Goal: Task Accomplishment & Management: Complete application form

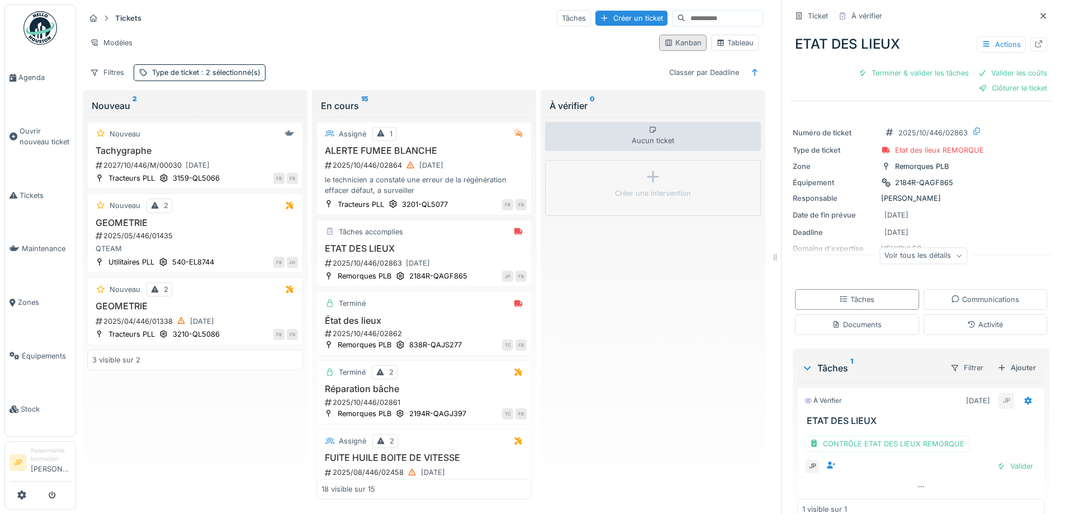
scroll to position [21, 0]
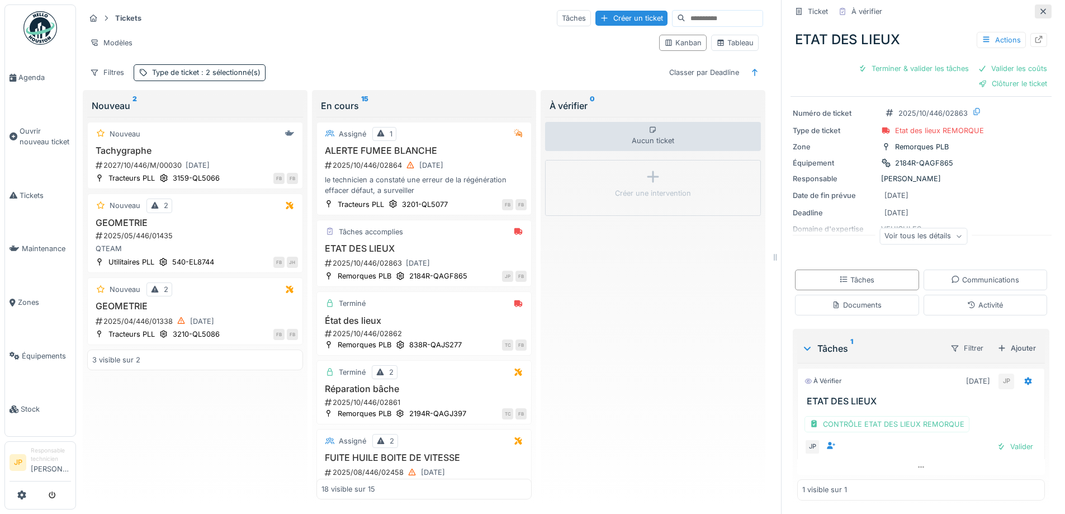
click at [1040, 12] on icon at bounding box center [1043, 11] width 6 height 6
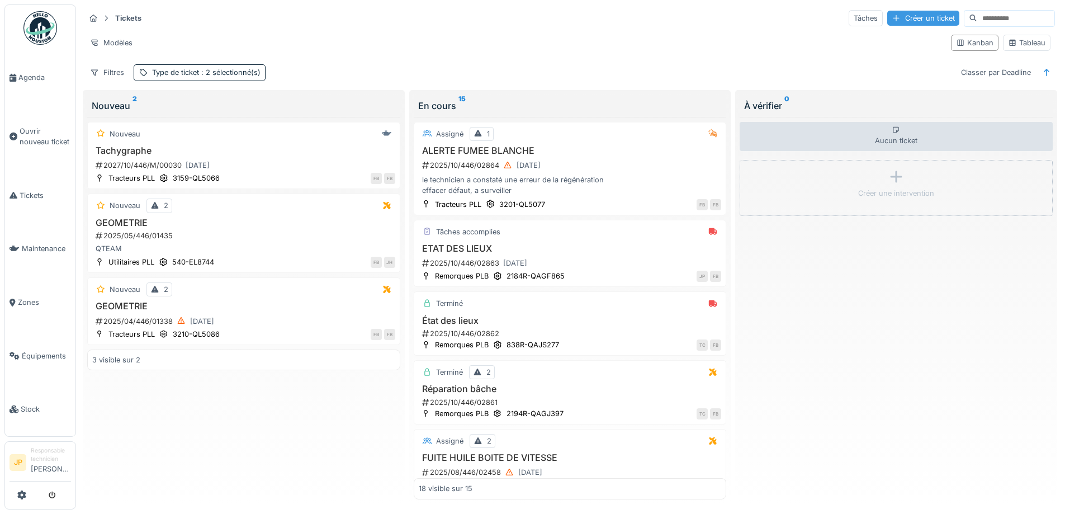
click at [887, 22] on div "Créer un ticket" at bounding box center [923, 18] width 72 height 15
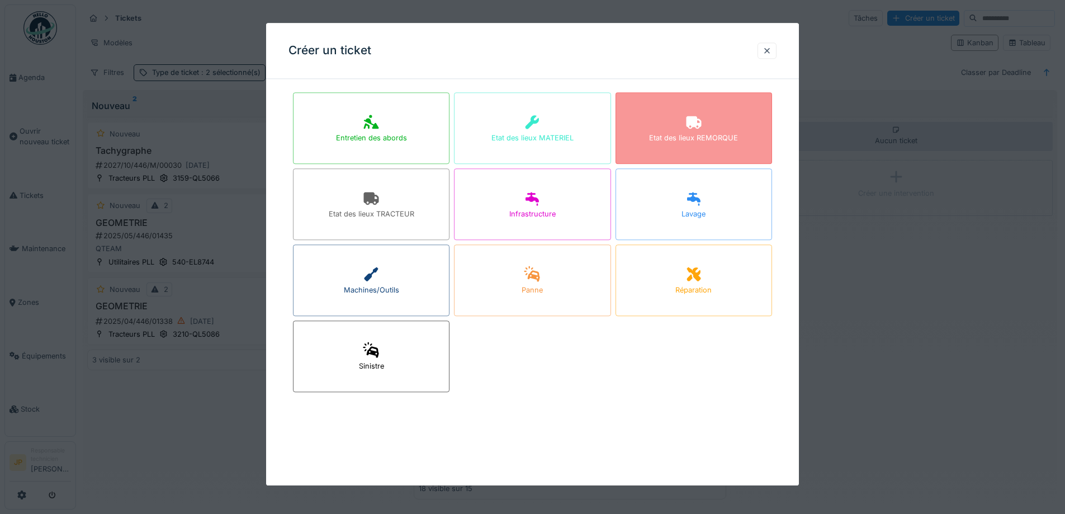
click at [719, 129] on div "Etat des lieux REMORQUE" at bounding box center [693, 128] width 156 height 72
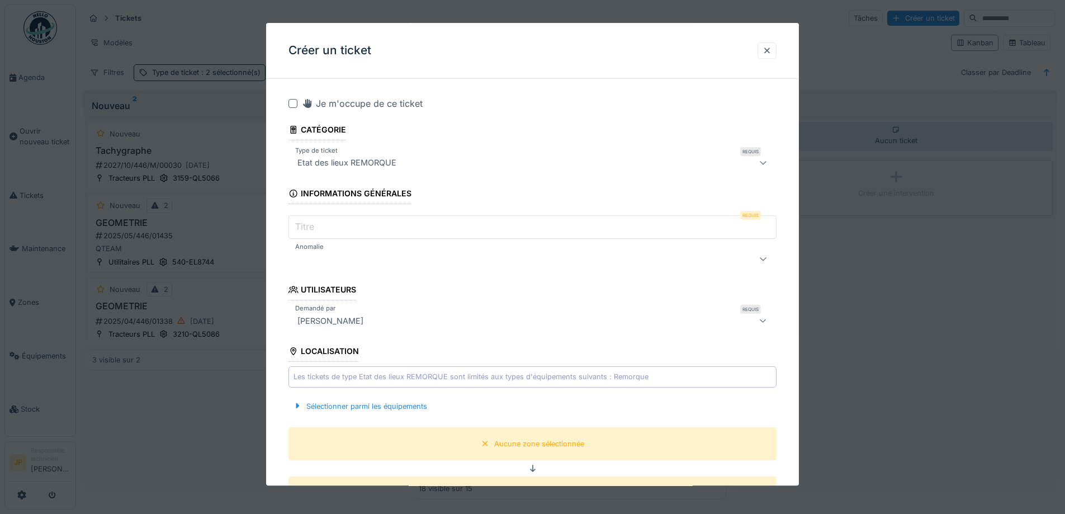
click at [320, 229] on input "Titre" at bounding box center [532, 227] width 488 height 23
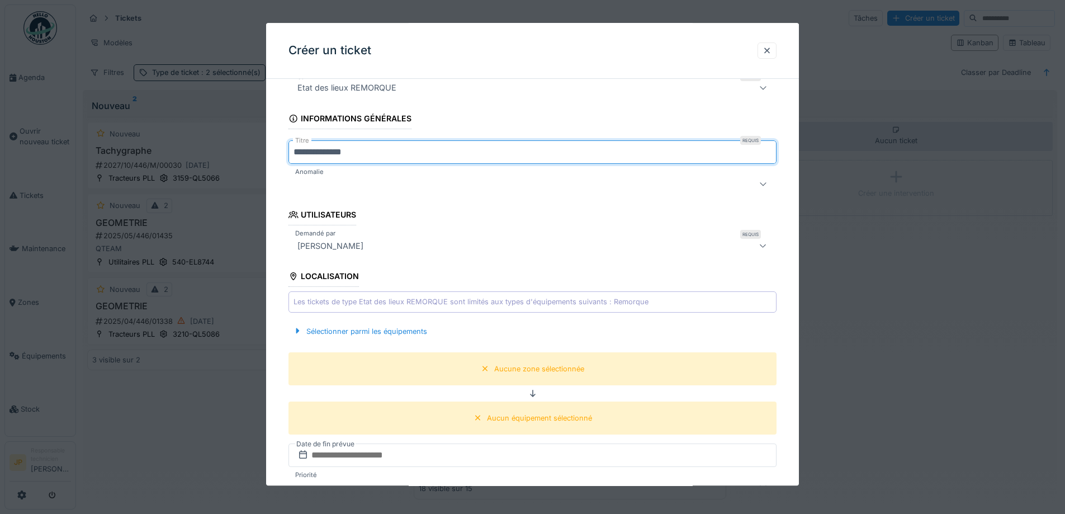
scroll to position [168, 0]
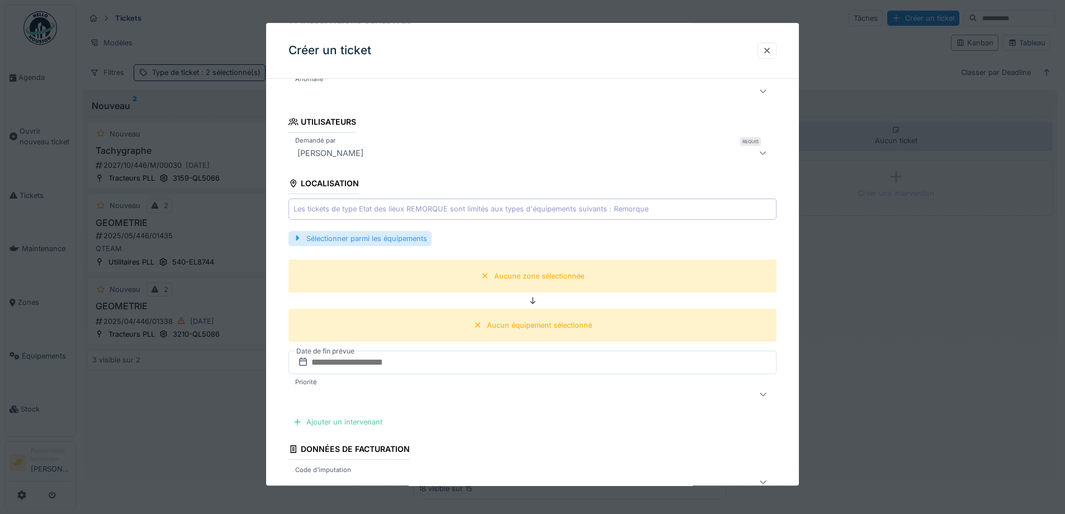
type input "**********"
click at [383, 238] on div "Sélectionner parmi les équipements" at bounding box center [359, 238] width 143 height 15
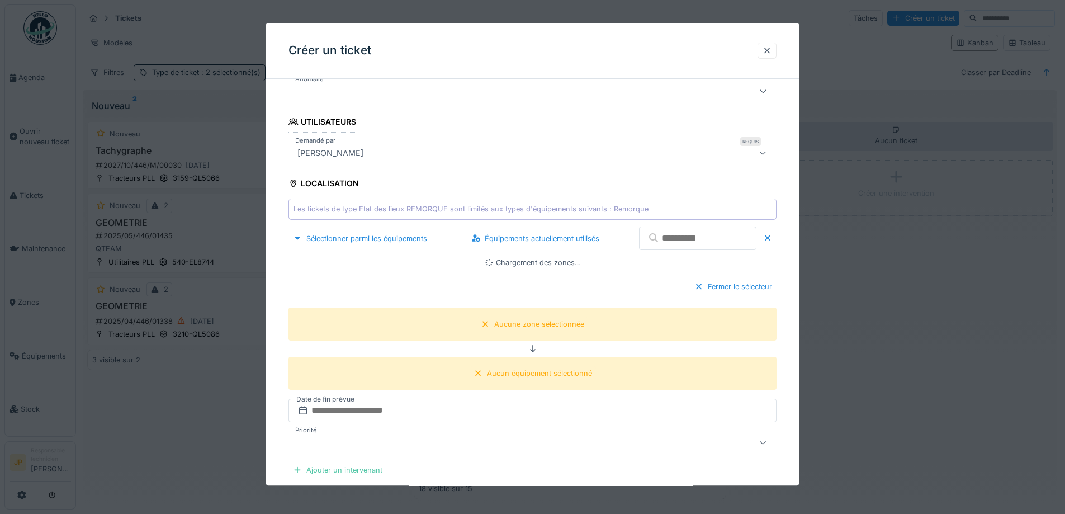
click at [697, 248] on input "text" at bounding box center [697, 238] width 117 height 23
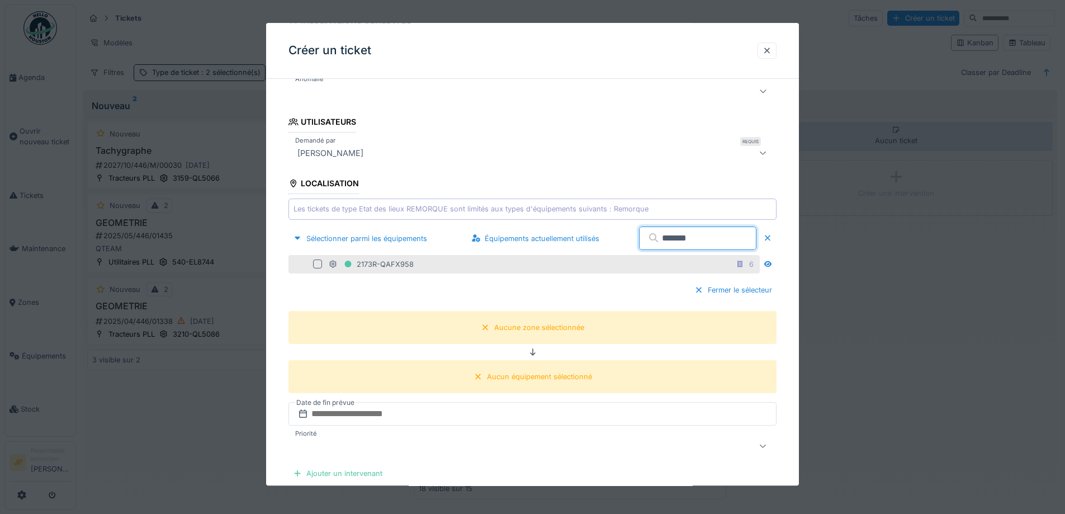
type input "*******"
click at [320, 263] on div at bounding box center [317, 264] width 9 height 9
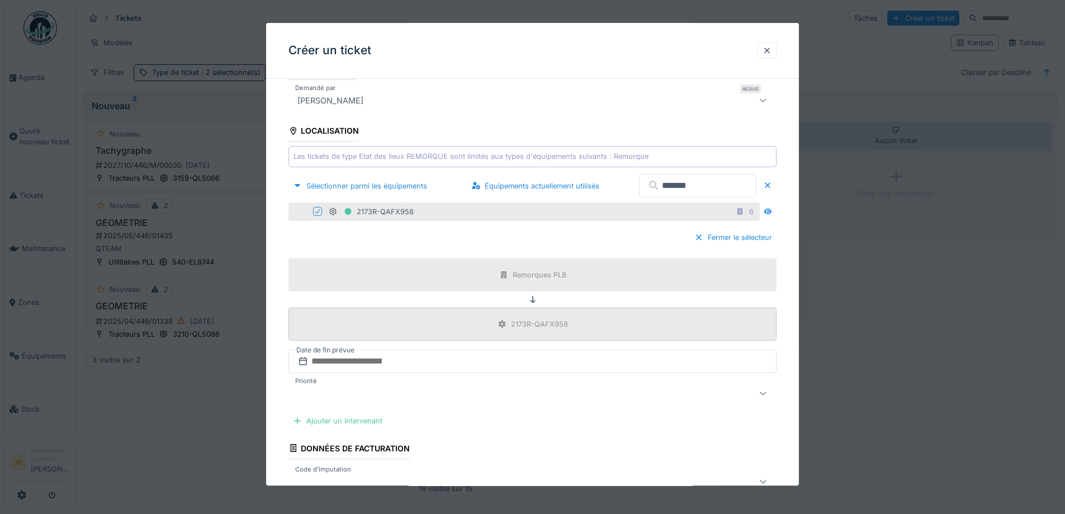
scroll to position [279, 0]
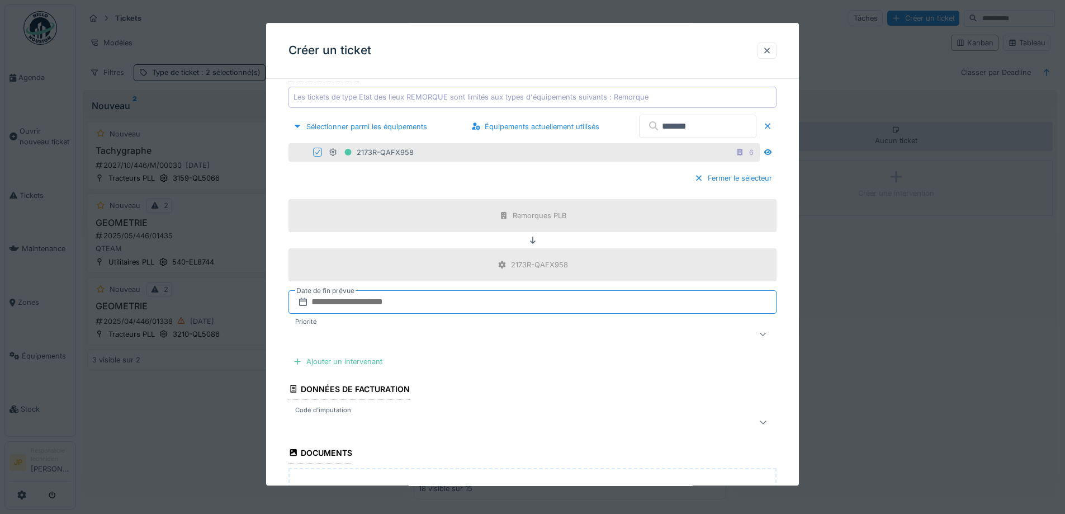
click at [381, 300] on input "text" at bounding box center [532, 302] width 488 height 23
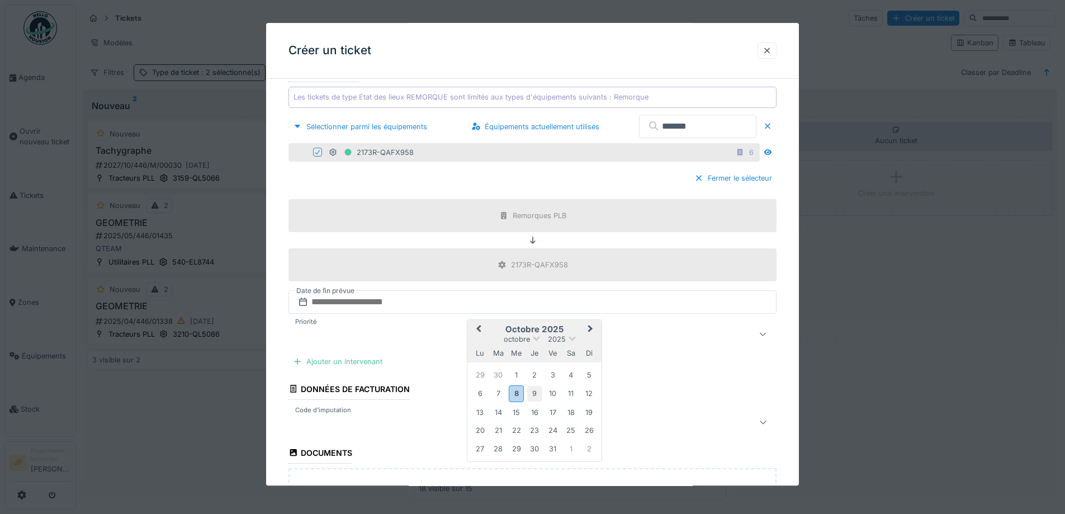
click at [535, 395] on div "9" at bounding box center [534, 393] width 15 height 15
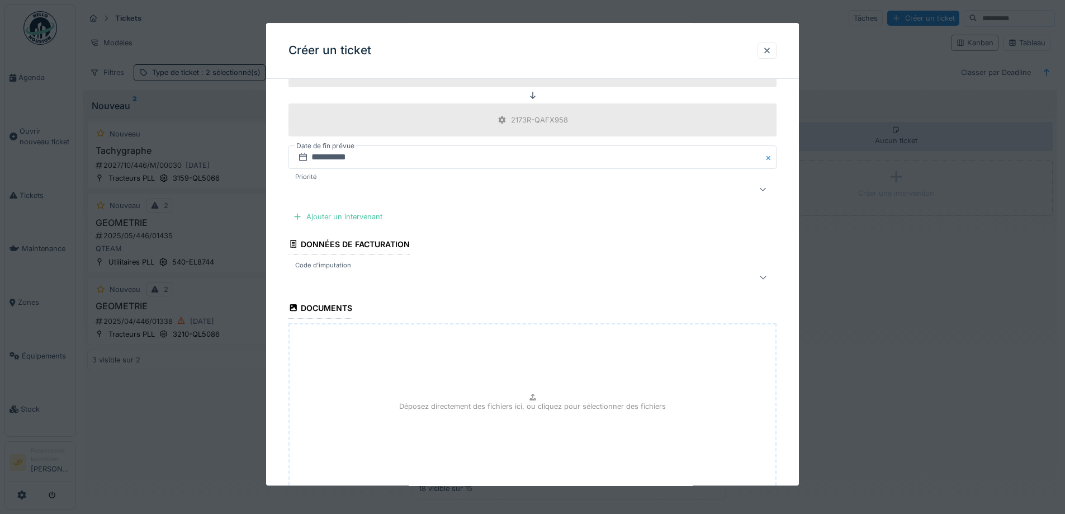
scroll to position [447, 0]
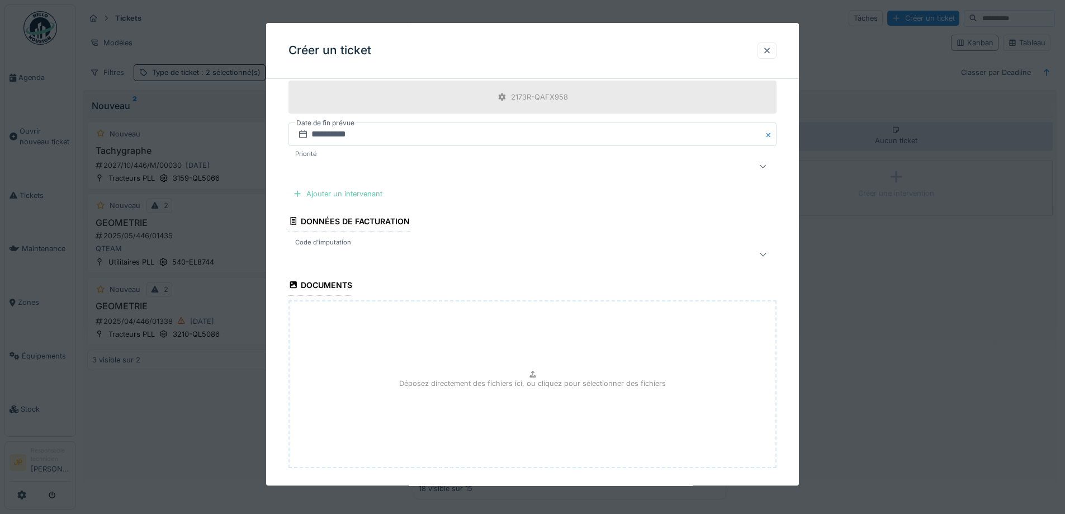
click at [343, 199] on div "Ajouter un intervenant" at bounding box center [337, 194] width 98 height 15
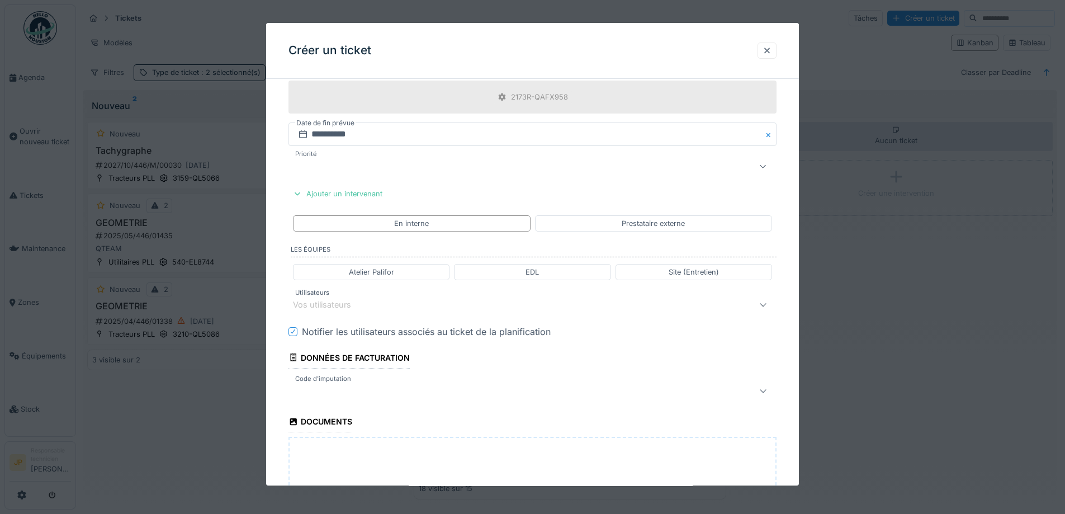
click at [372, 301] on div "Vos utilisateurs" at bounding box center [504, 304] width 422 height 13
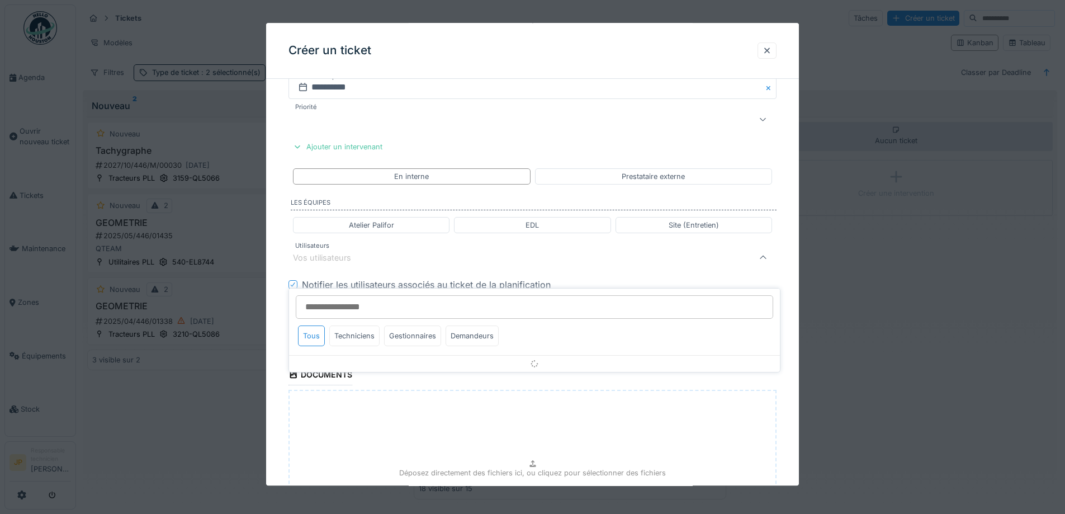
scroll to position [497, 0]
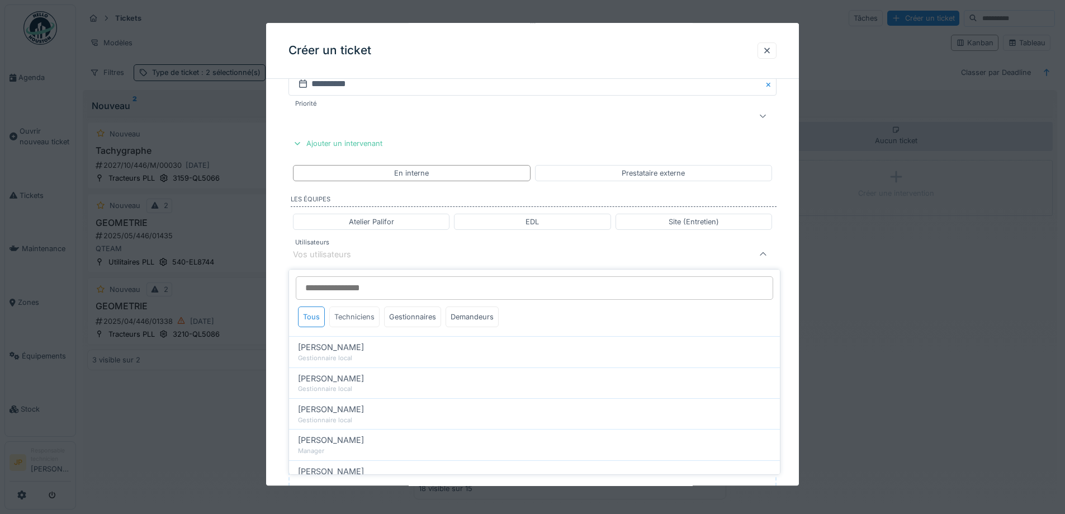
click at [353, 310] on div "Techniciens" at bounding box center [354, 316] width 50 height 21
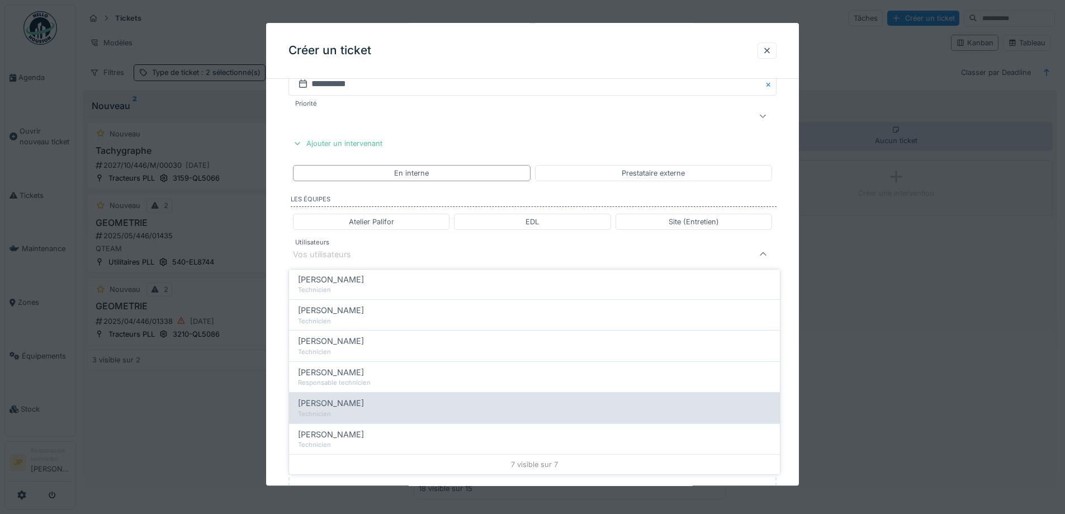
click at [370, 407] on div "[PERSON_NAME]" at bounding box center [534, 403] width 473 height 12
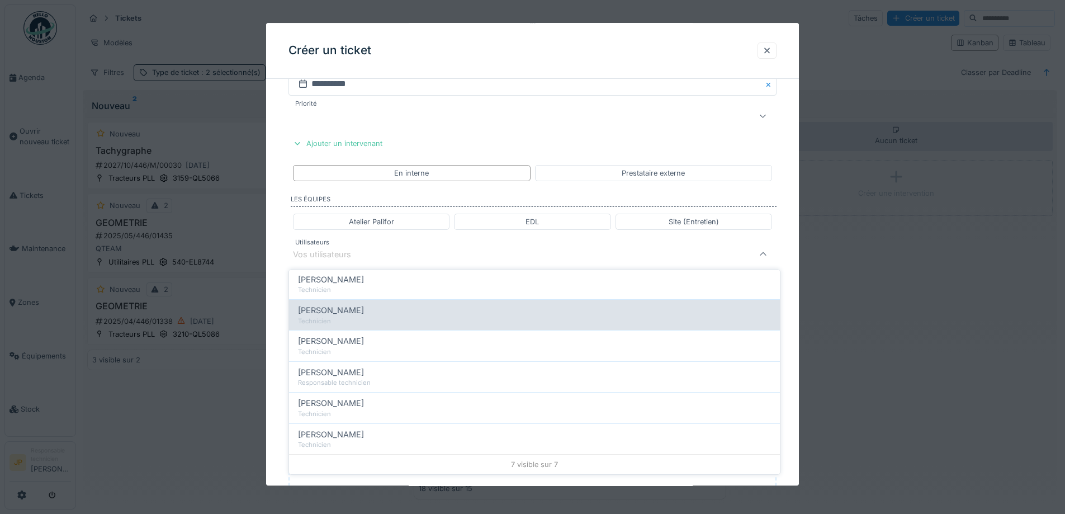
scroll to position [0, 0]
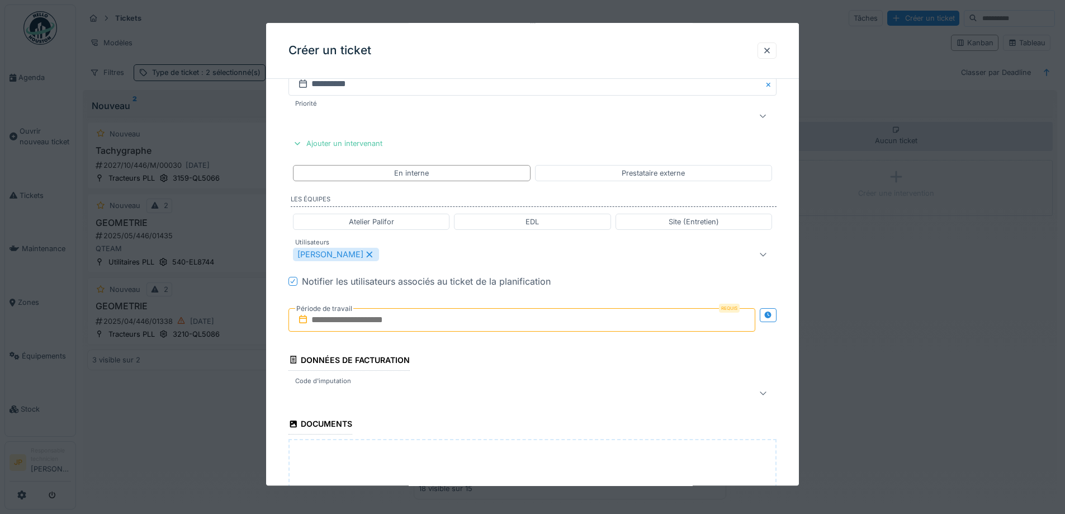
click at [517, 64] on div "Créer un ticket" at bounding box center [532, 51] width 533 height 56
click at [393, 256] on div "[PERSON_NAME]" at bounding box center [504, 254] width 422 height 13
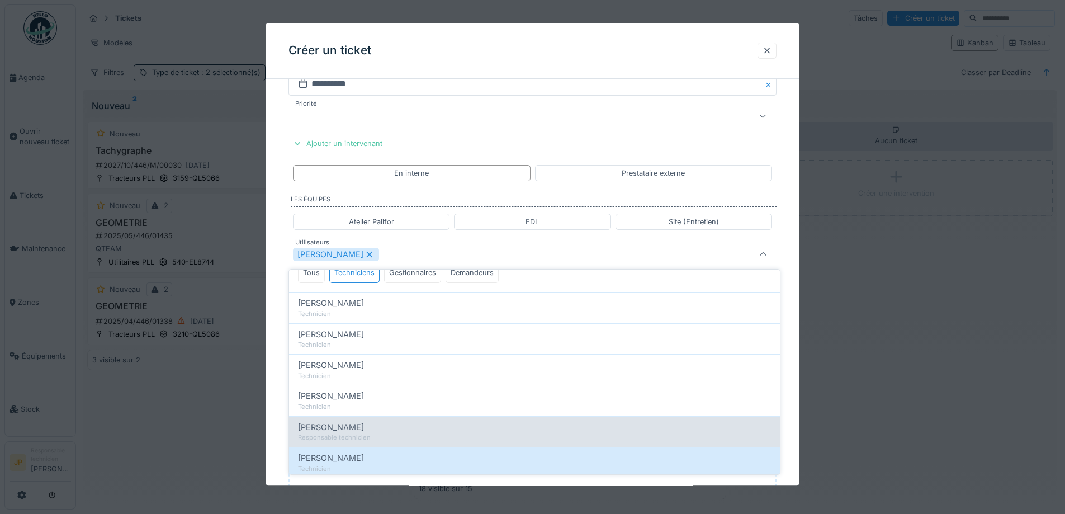
scroll to position [99, 0]
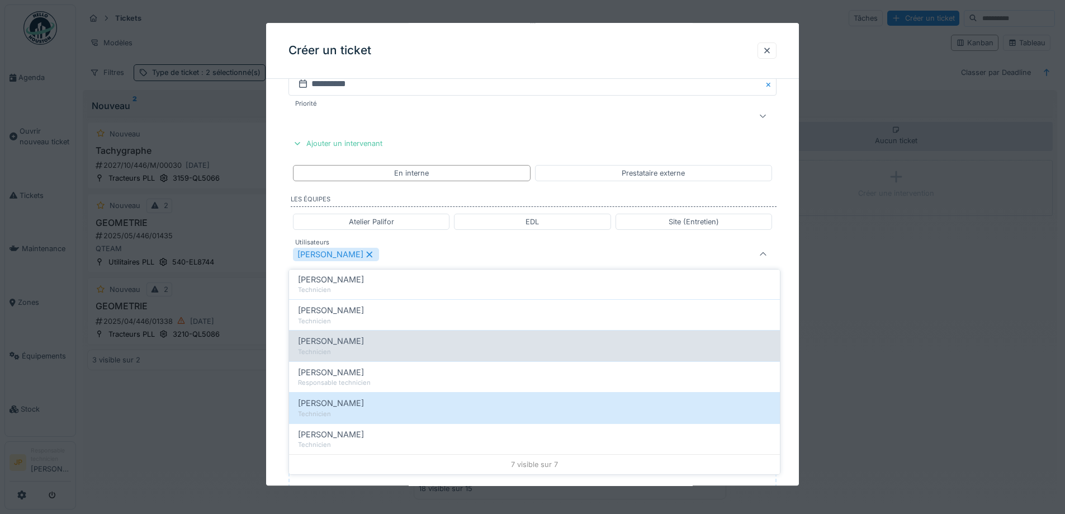
click at [347, 346] on span "[PERSON_NAME]" at bounding box center [331, 341] width 66 height 12
type input "**********"
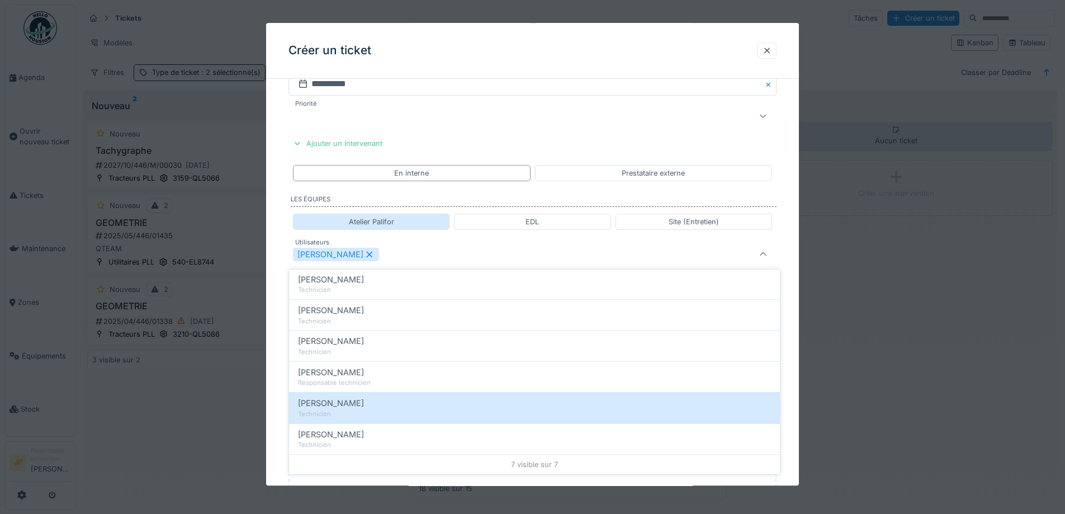
scroll to position [0, 0]
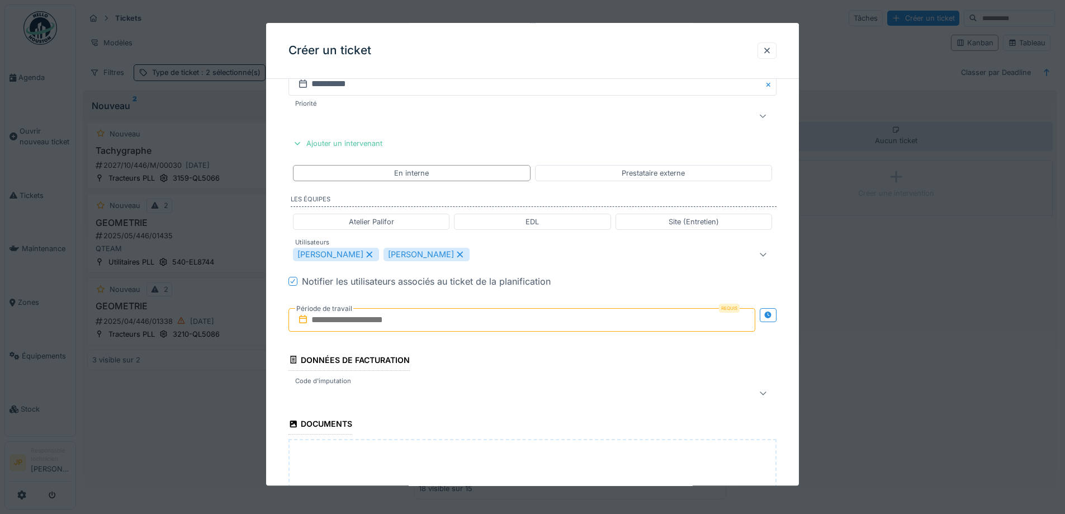
click at [500, 49] on div "Créer un ticket" at bounding box center [532, 51] width 533 height 56
click at [770, 313] on icon at bounding box center [767, 314] width 7 height 7
click at [768, 319] on div at bounding box center [767, 315] width 9 height 11
click at [481, 330] on input "text" at bounding box center [521, 319] width 467 height 23
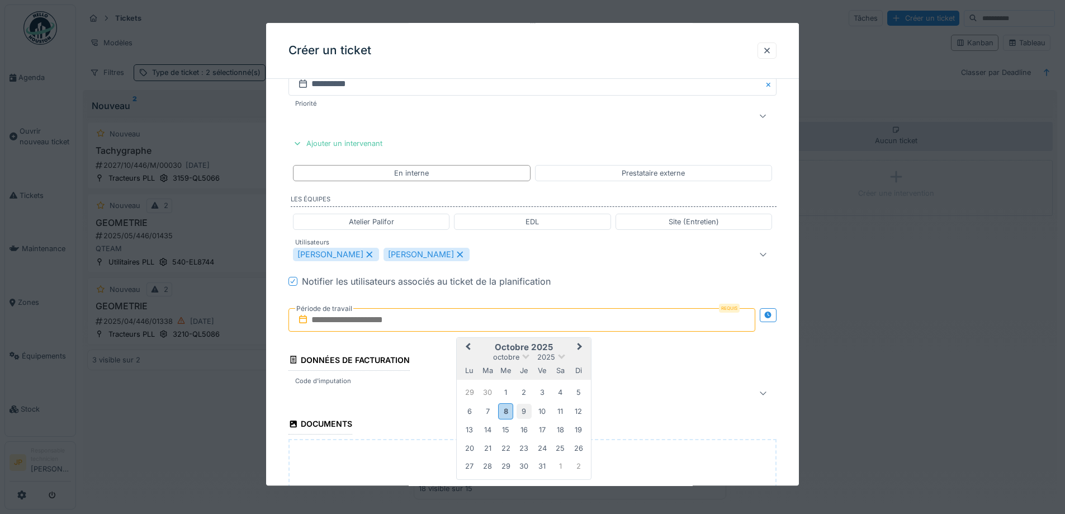
click at [522, 410] on div "9" at bounding box center [523, 410] width 15 height 15
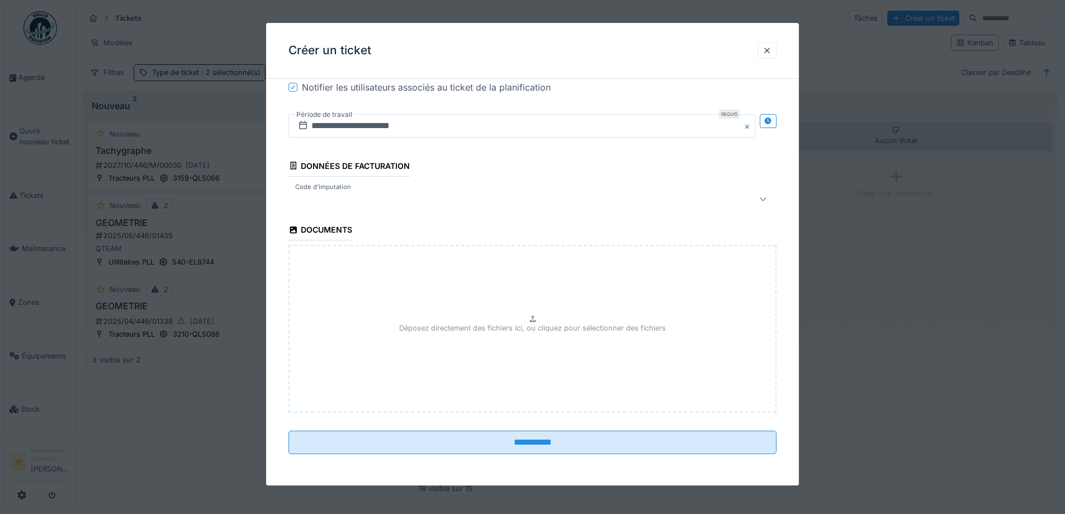
click at [358, 207] on div at bounding box center [532, 199] width 488 height 22
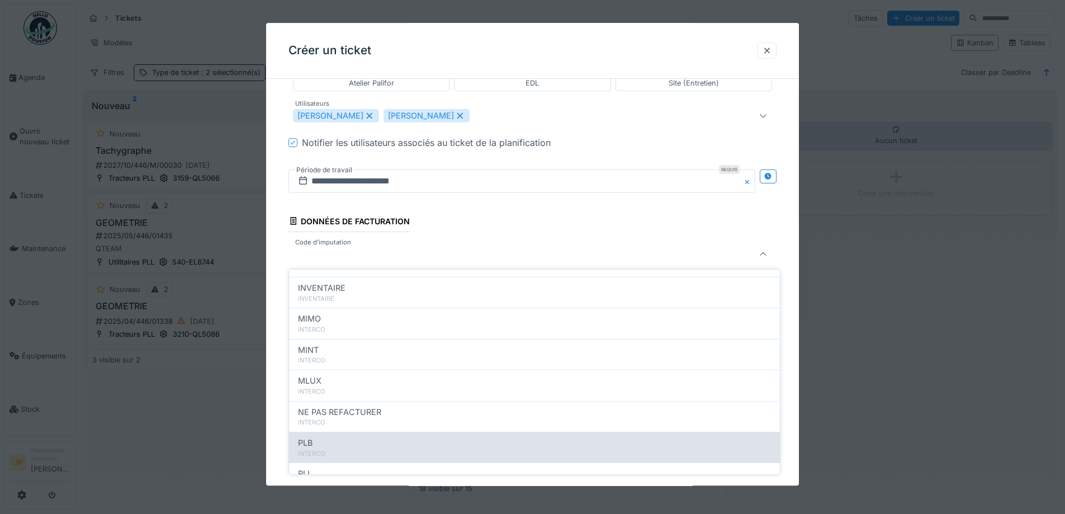
scroll to position [122, 0]
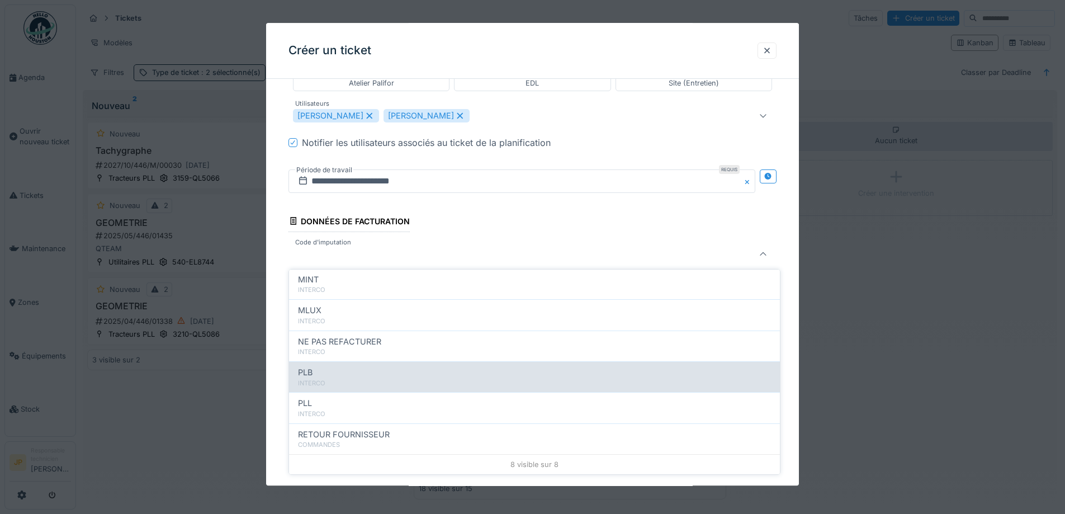
click at [335, 373] on div "PLB" at bounding box center [534, 372] width 473 height 12
type input "***"
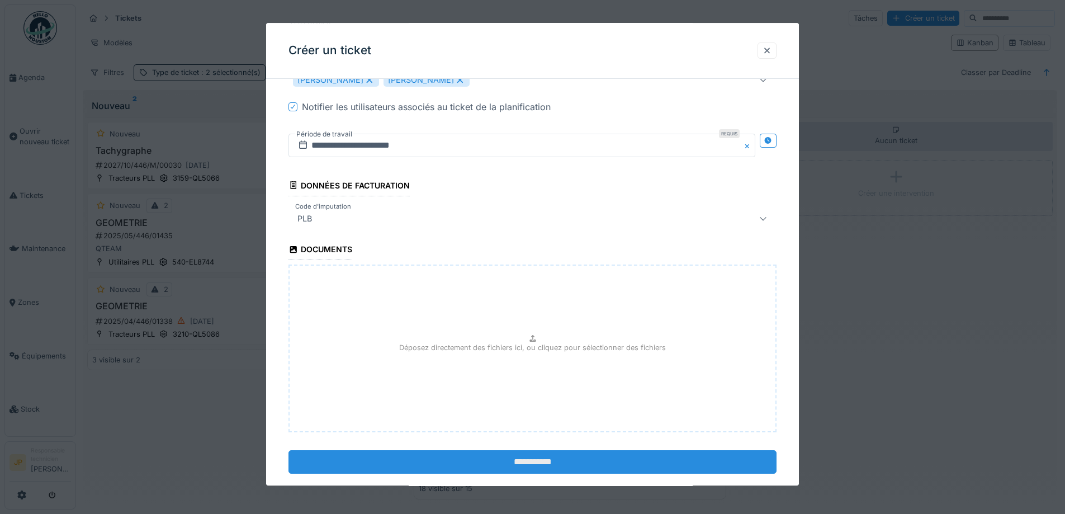
scroll to position [691, 0]
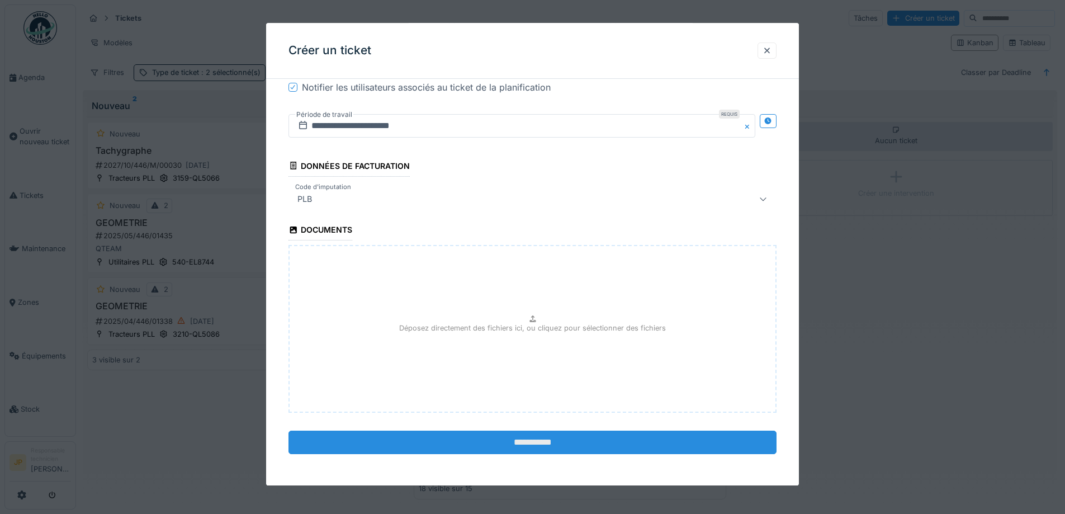
click at [533, 443] on input "**********" at bounding box center [532, 441] width 488 height 23
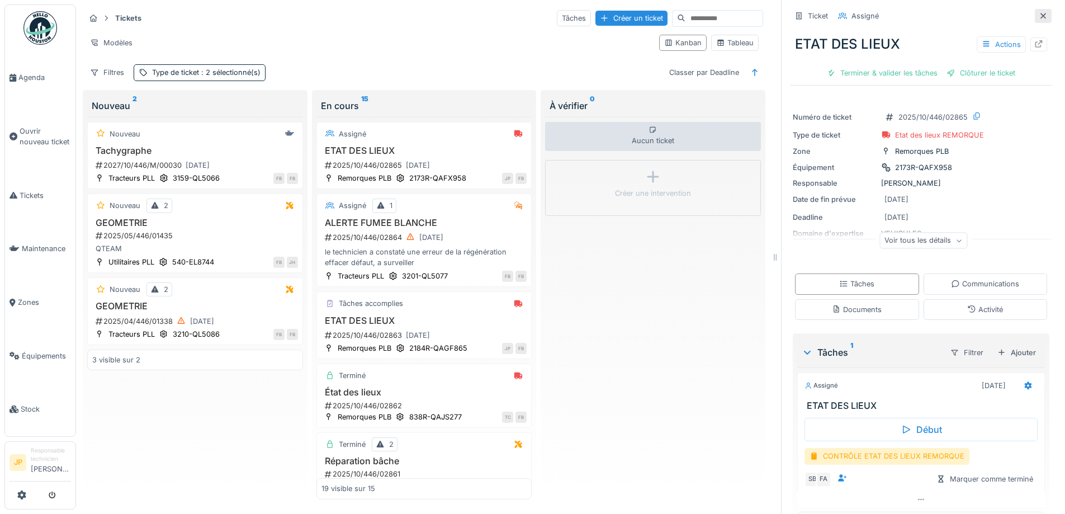
click at [1040, 17] on icon at bounding box center [1043, 16] width 6 height 6
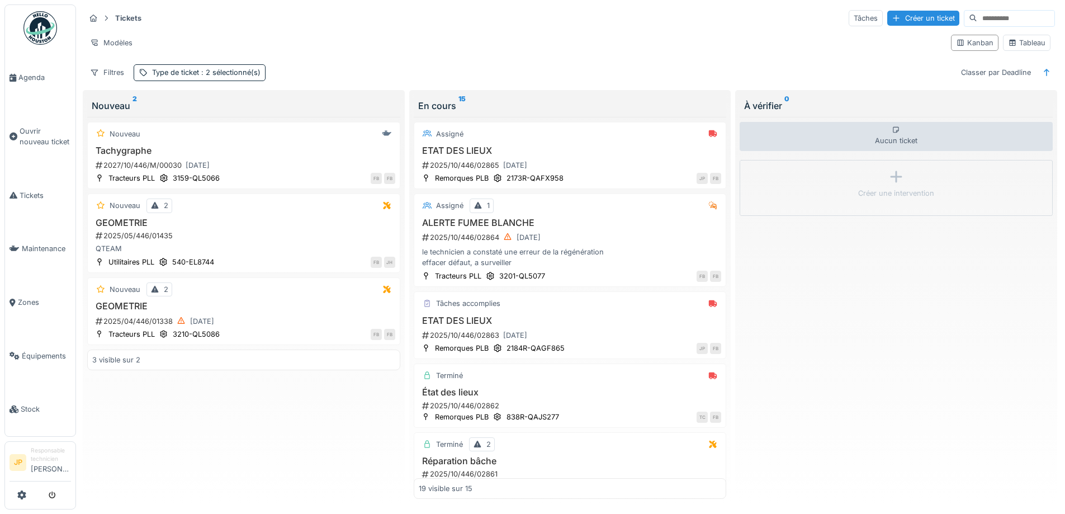
click at [897, 20] on div "Créer un ticket" at bounding box center [923, 18] width 72 height 15
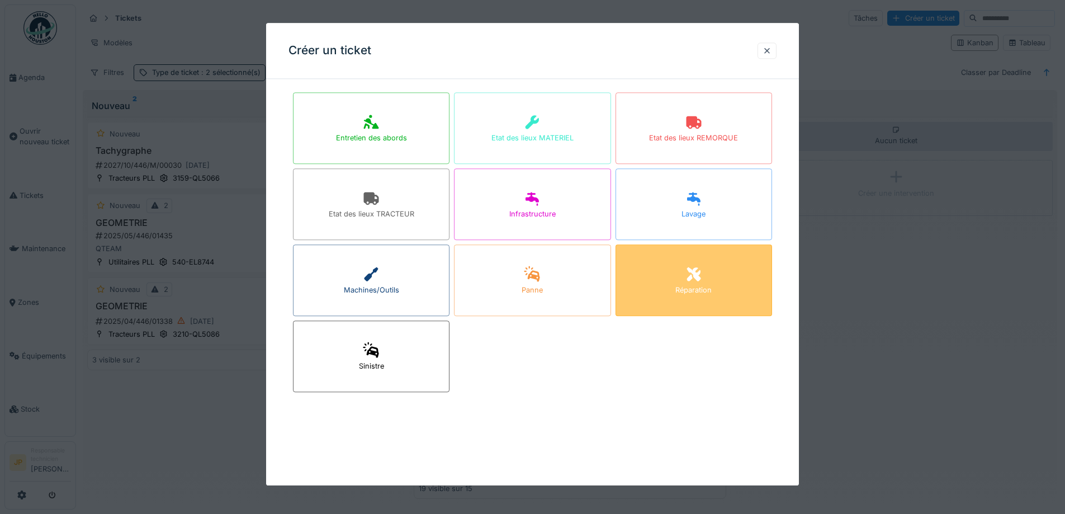
click at [696, 281] on icon at bounding box center [693, 274] width 17 height 13
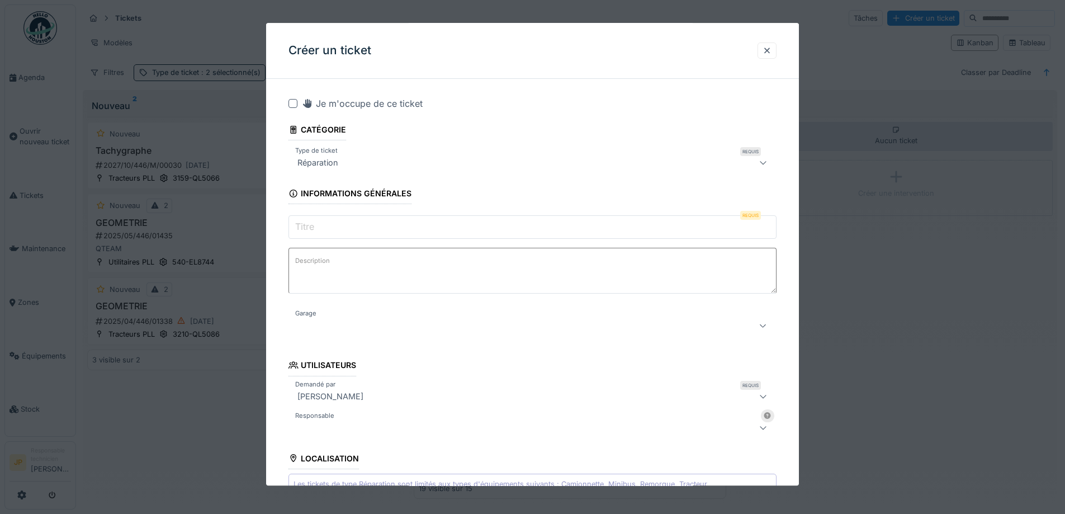
click at [294, 102] on div at bounding box center [292, 103] width 9 height 9
click at [326, 220] on input "Titre" at bounding box center [532, 227] width 488 height 23
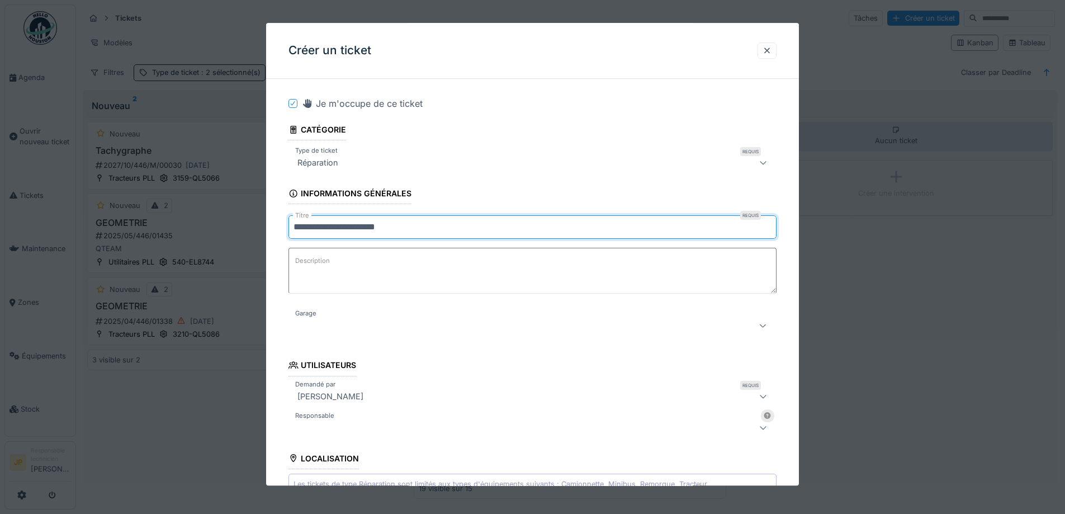
type input "**********"
click at [373, 326] on div at bounding box center [504, 325] width 422 height 13
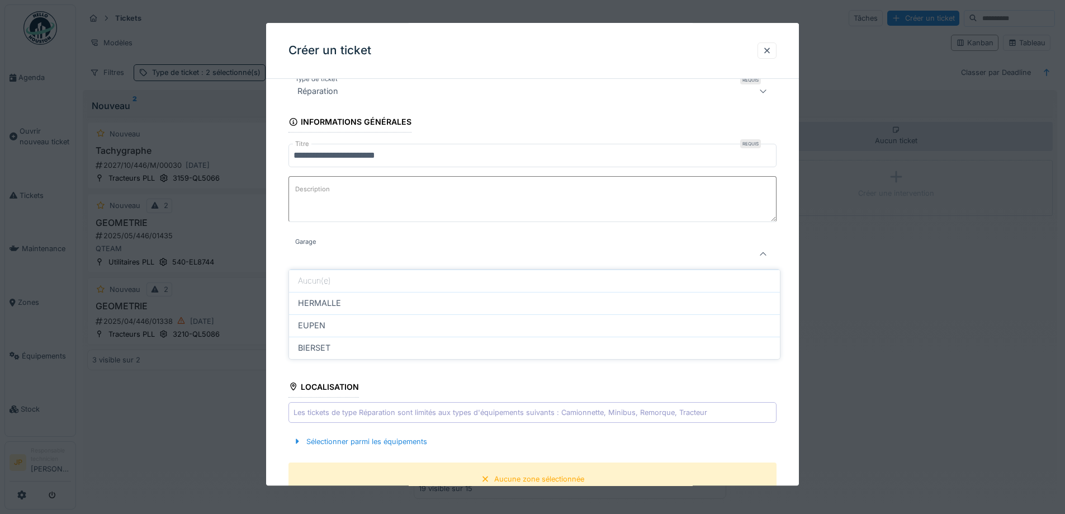
click at [347, 306] on div "HERMALLE" at bounding box center [534, 303] width 473 height 12
type input "********"
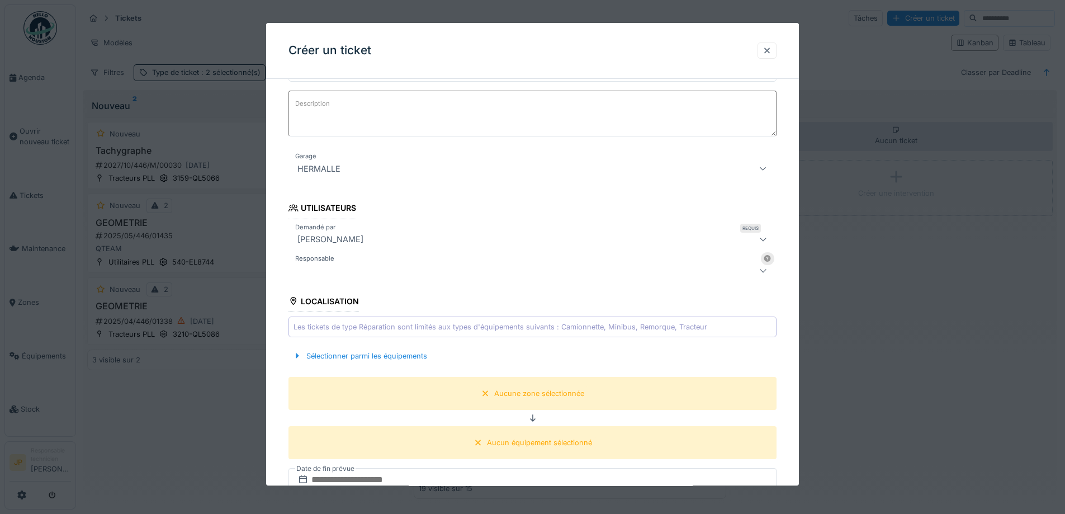
scroll to position [407, 0]
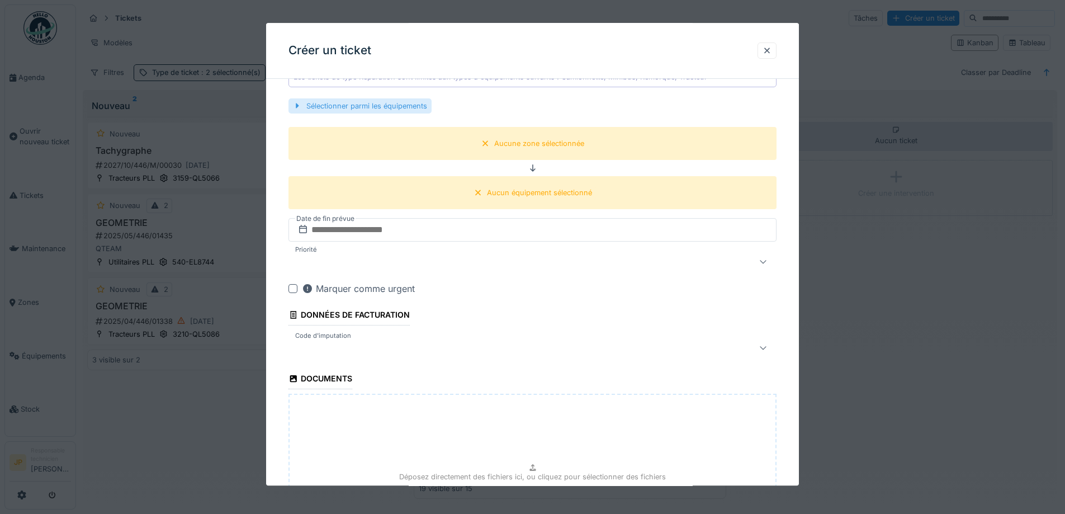
click at [384, 107] on div "Sélectionner parmi les équipements" at bounding box center [359, 105] width 143 height 15
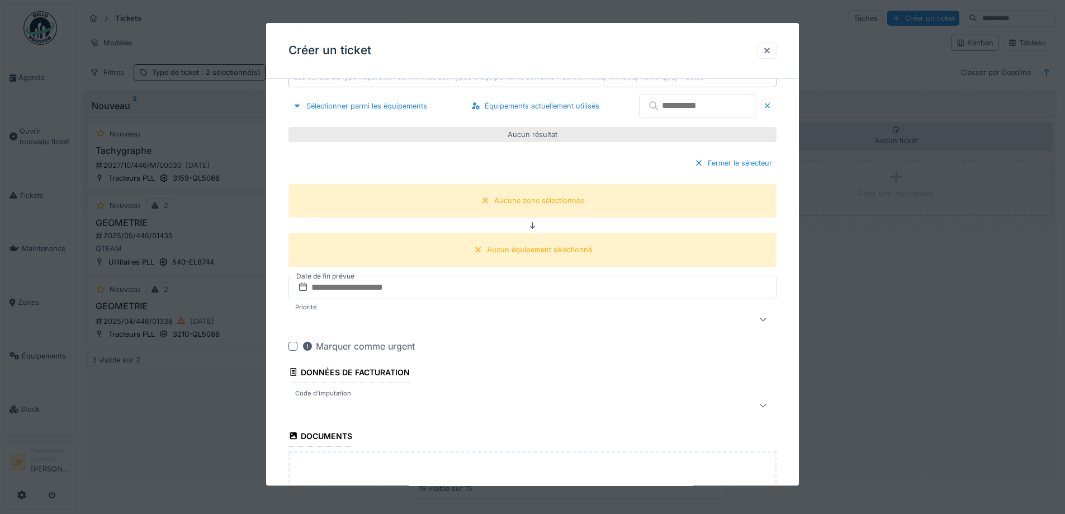
click at [673, 112] on input "text" at bounding box center [697, 105] width 117 height 23
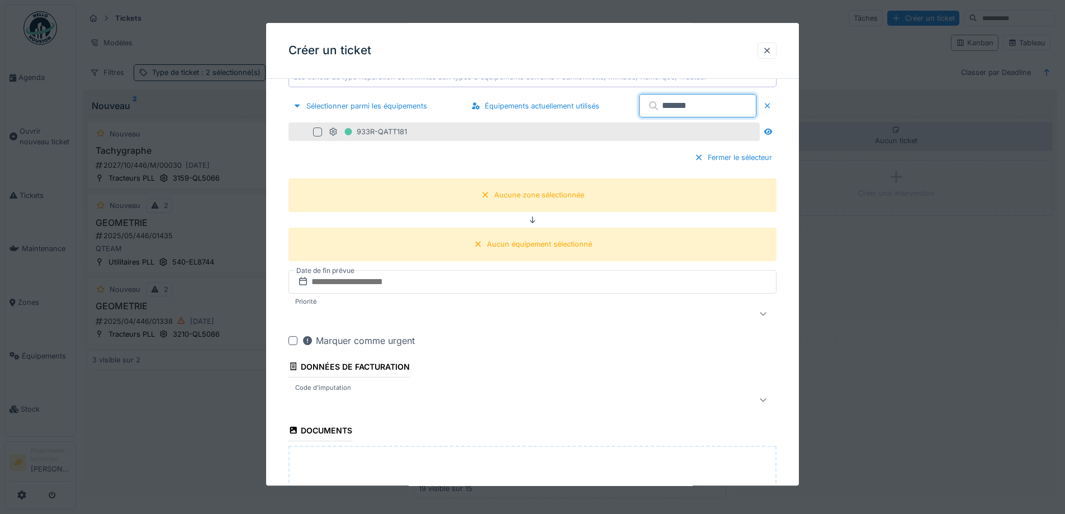
type input "*******"
click at [316, 132] on div at bounding box center [317, 131] width 9 height 9
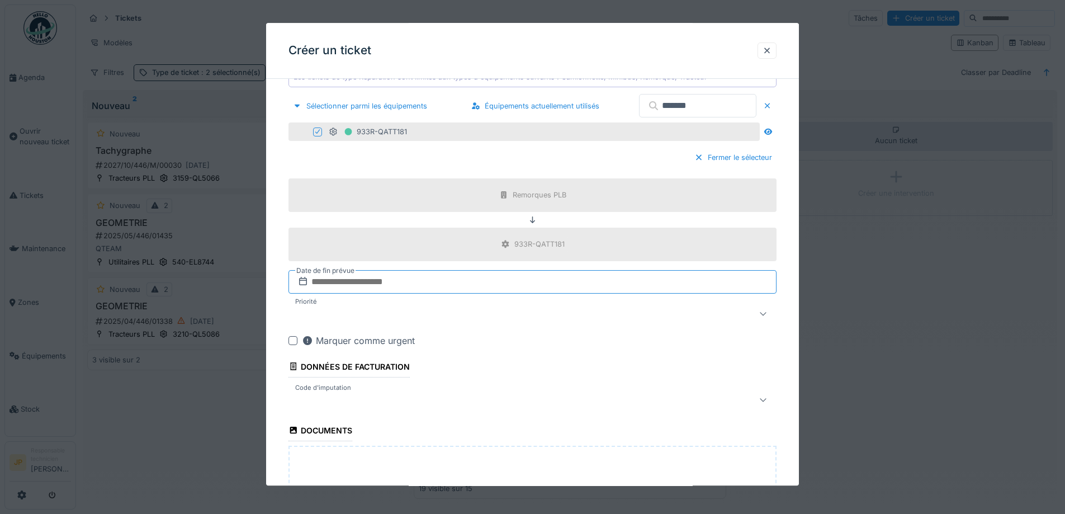
click at [369, 287] on input "text" at bounding box center [532, 281] width 488 height 23
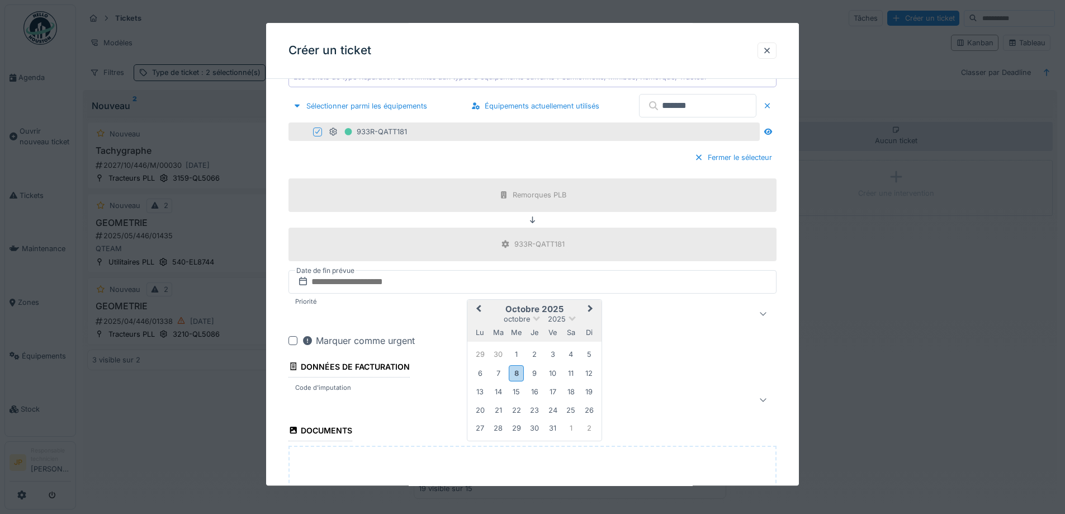
click at [520, 374] on div "8" at bounding box center [516, 373] width 15 height 16
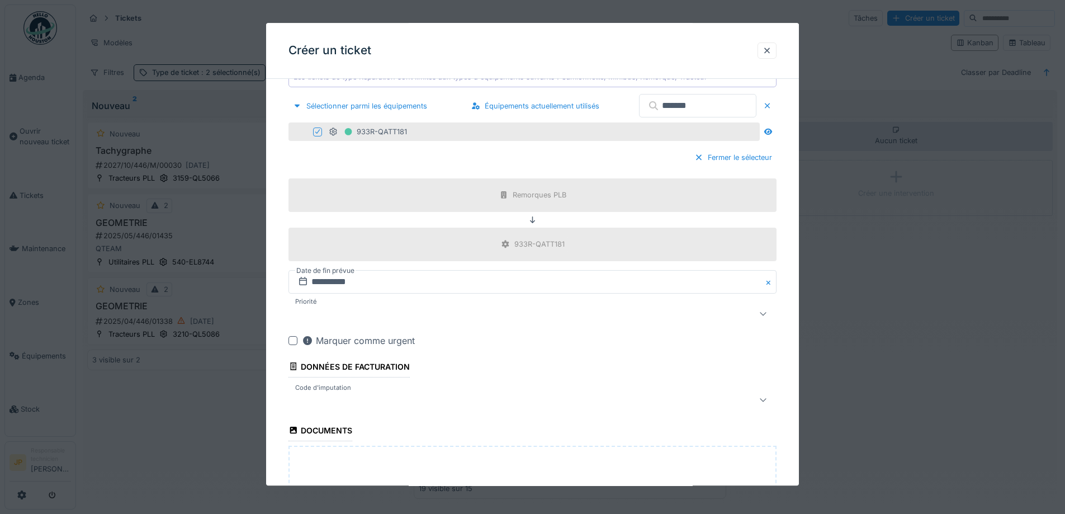
click at [365, 400] on div at bounding box center [504, 399] width 422 height 13
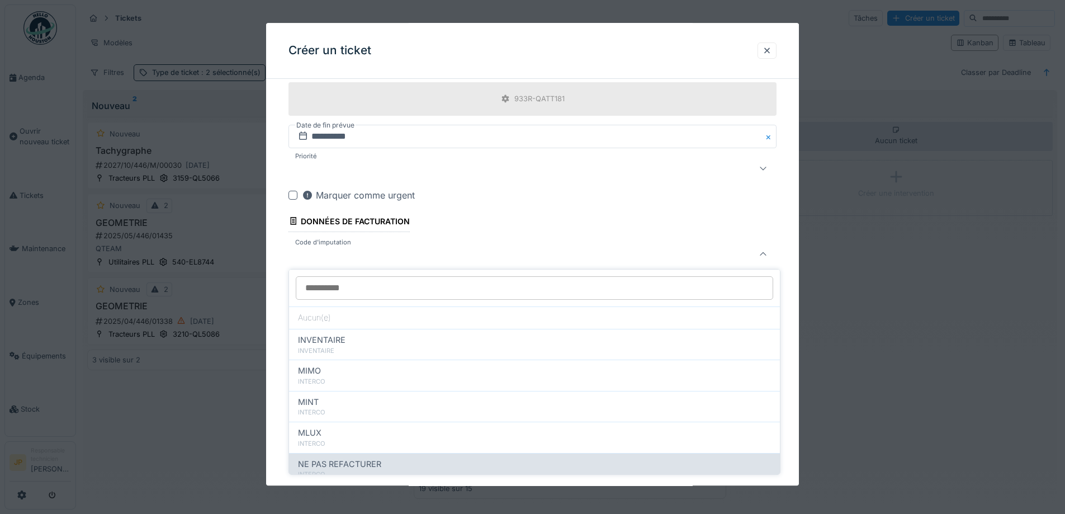
scroll to position [112, 0]
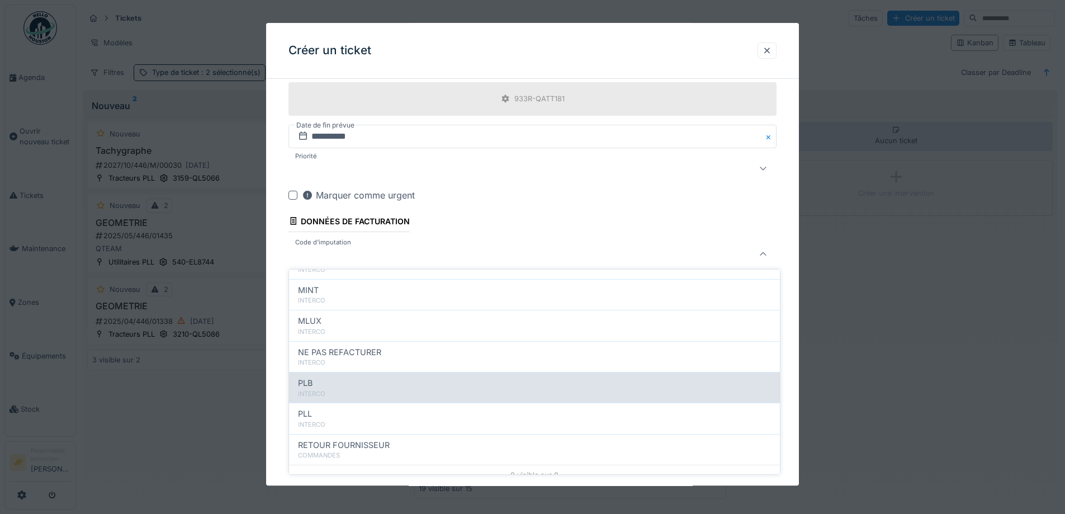
click at [358, 391] on div "INTERCO" at bounding box center [534, 393] width 473 height 9
type input "***"
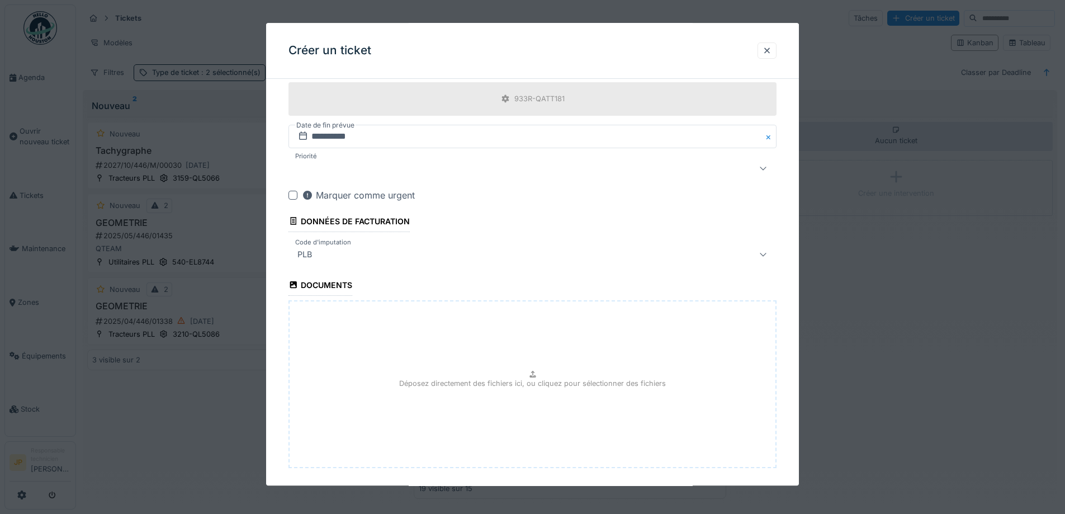
scroll to position [607, 0]
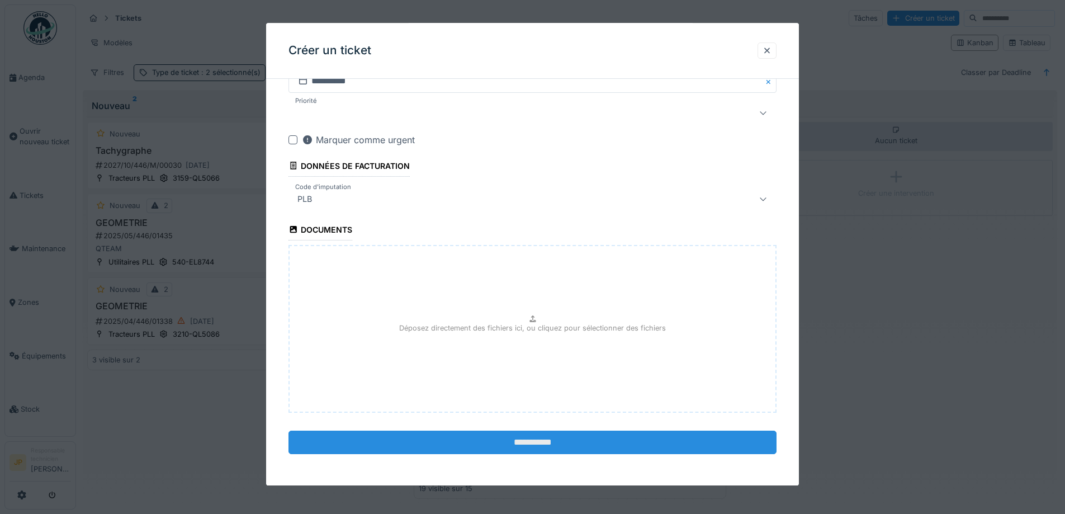
click at [523, 439] on input "**********" at bounding box center [532, 441] width 488 height 23
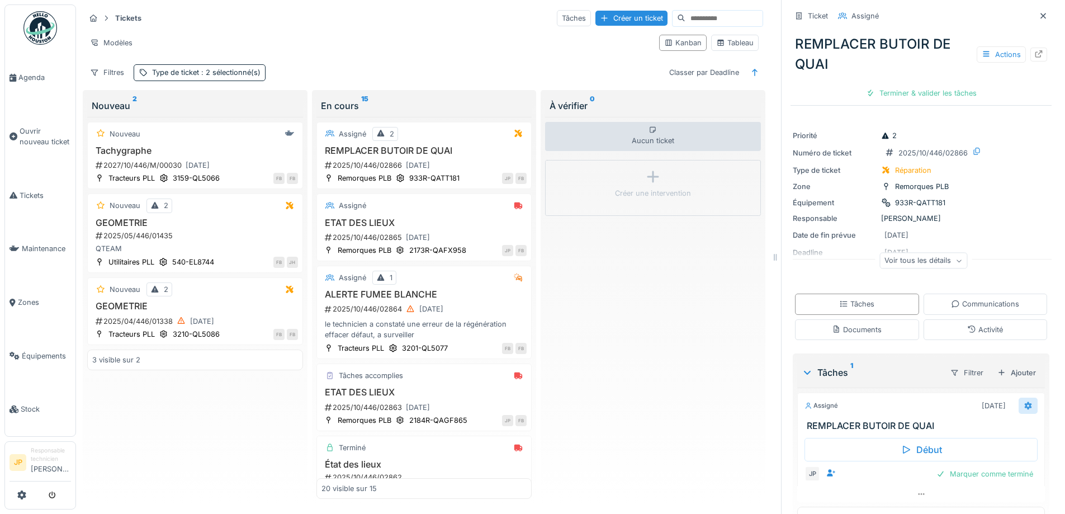
click at [1023, 411] on div at bounding box center [1027, 405] width 9 height 11
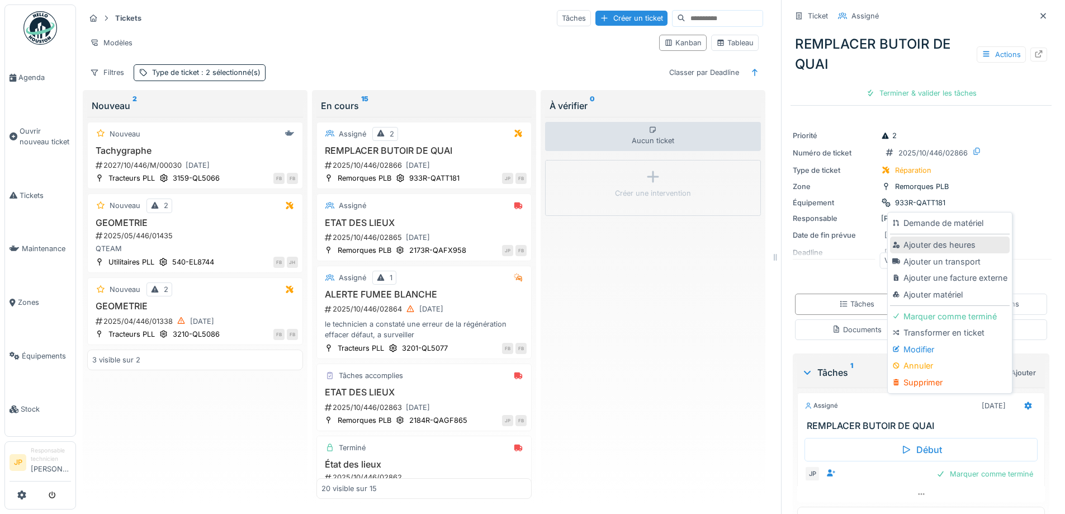
click at [934, 250] on div "Ajouter des heures" at bounding box center [949, 244] width 119 height 17
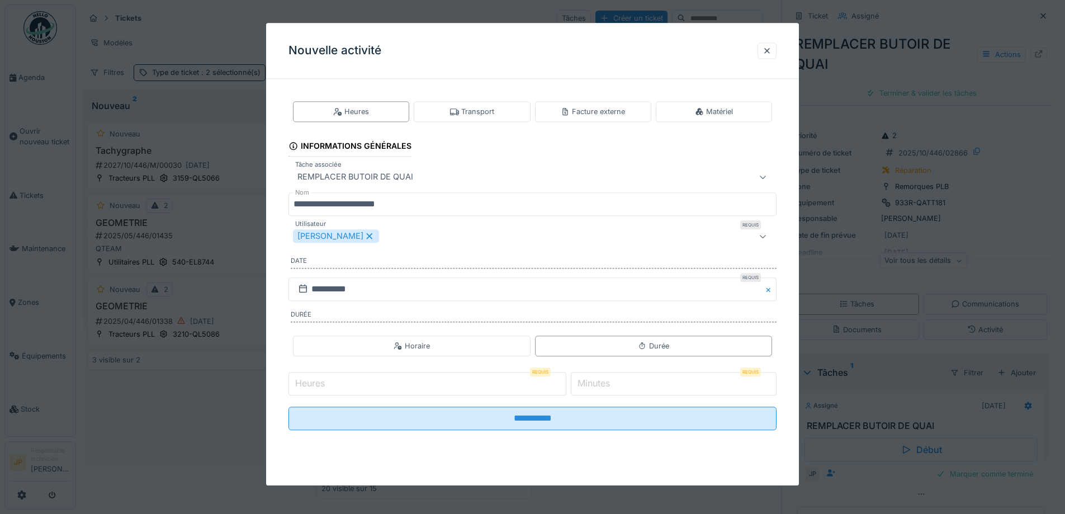
click at [392, 388] on input "Heures" at bounding box center [427, 383] width 278 height 23
type input "*"
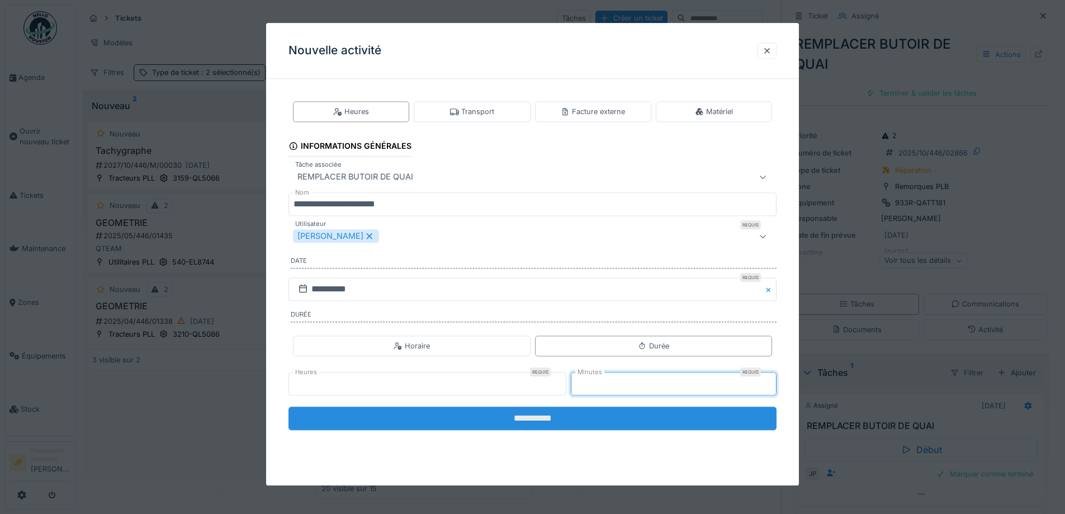
type input "*"
click at [534, 419] on input "**********" at bounding box center [532, 417] width 488 height 23
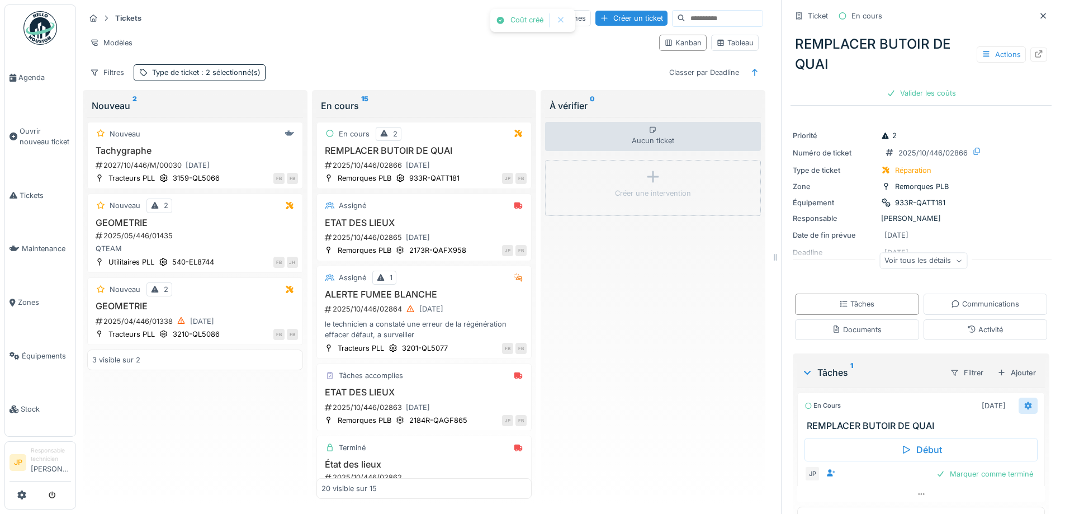
click at [1024, 406] on icon at bounding box center [1027, 405] width 7 height 8
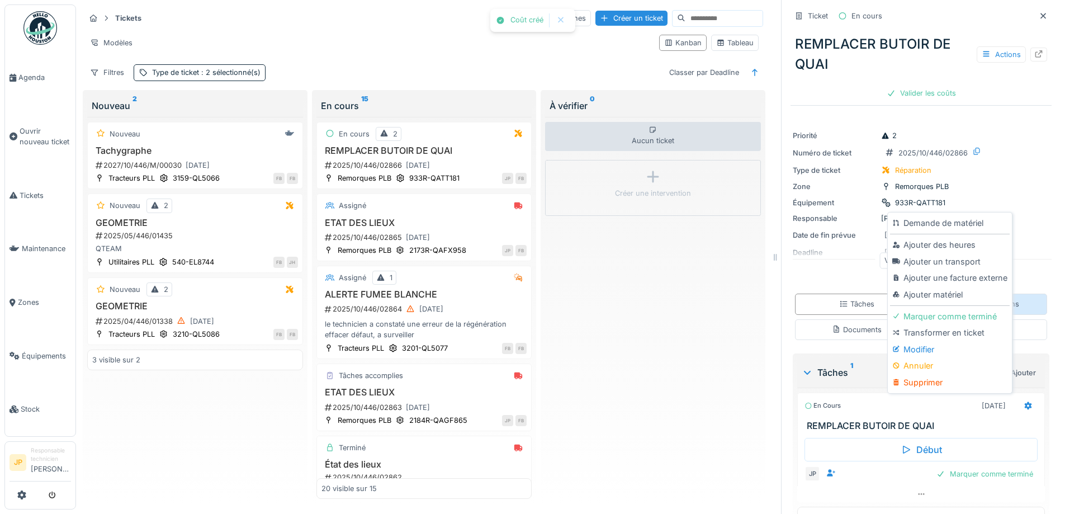
click at [940, 297] on div "Ajouter matériel" at bounding box center [949, 294] width 119 height 17
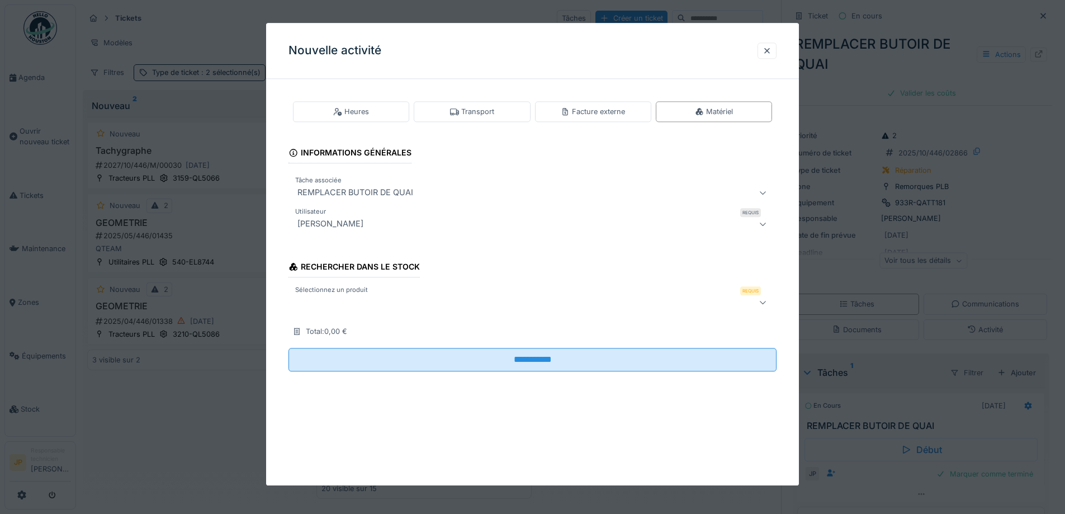
click at [344, 298] on div at bounding box center [504, 302] width 422 height 13
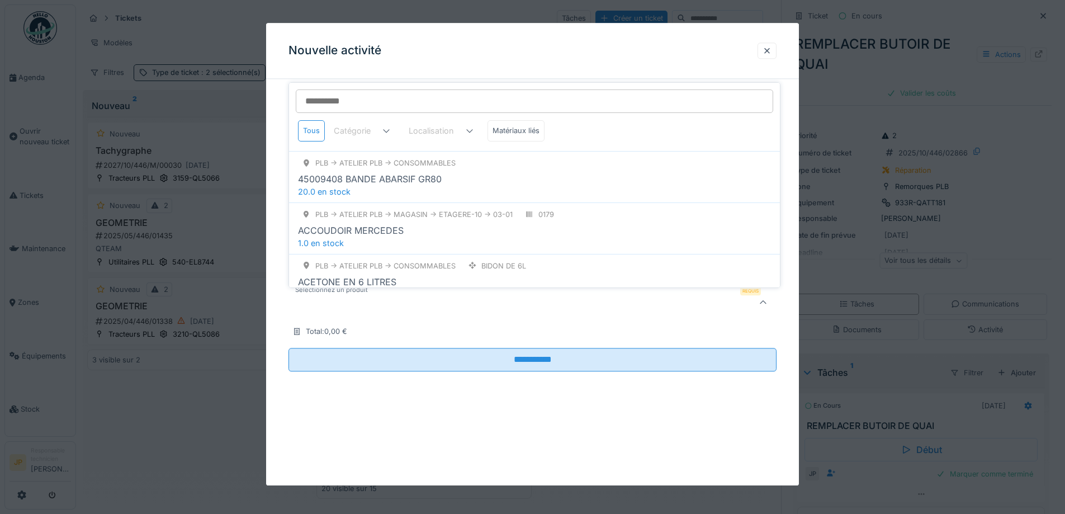
click at [358, 98] on input "Sélectionnez un produit" at bounding box center [534, 100] width 477 height 23
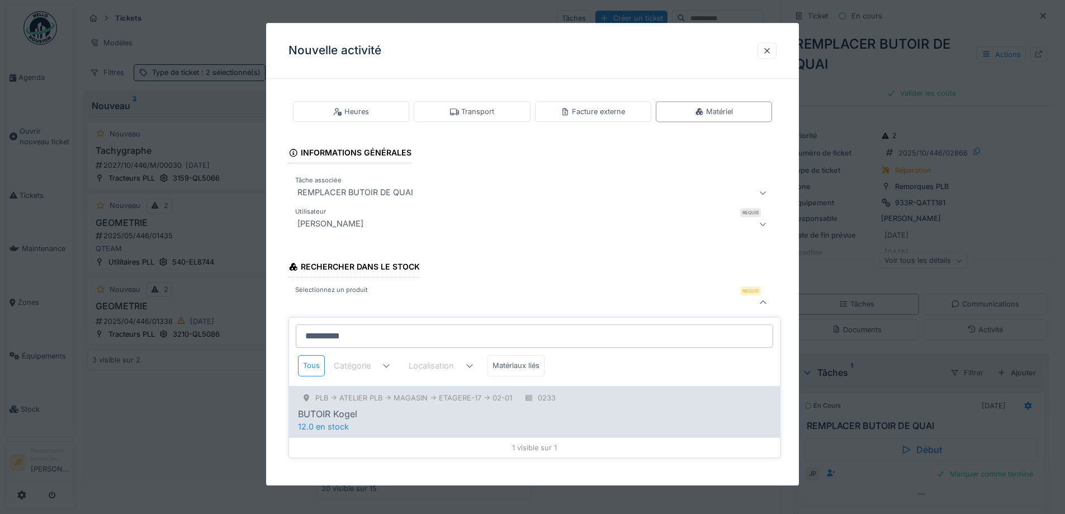
type input "**********"
click at [353, 425] on div "PLB -> Atelier PLB -> MAGASIN -> ETAGERE-17 -> 02-01 0233 BUTOIR Kogel 12.0 en …" at bounding box center [534, 411] width 491 height 51
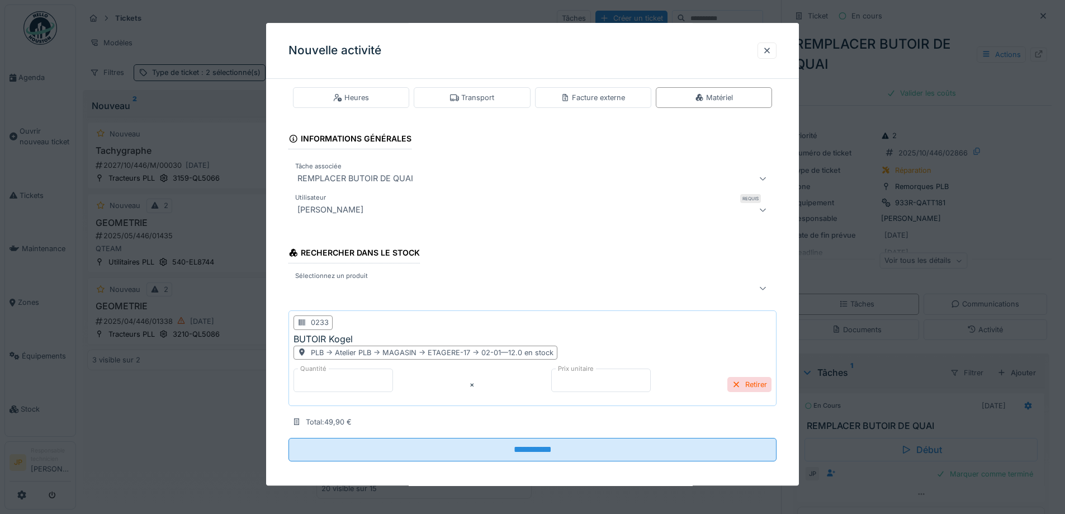
scroll to position [21, 0]
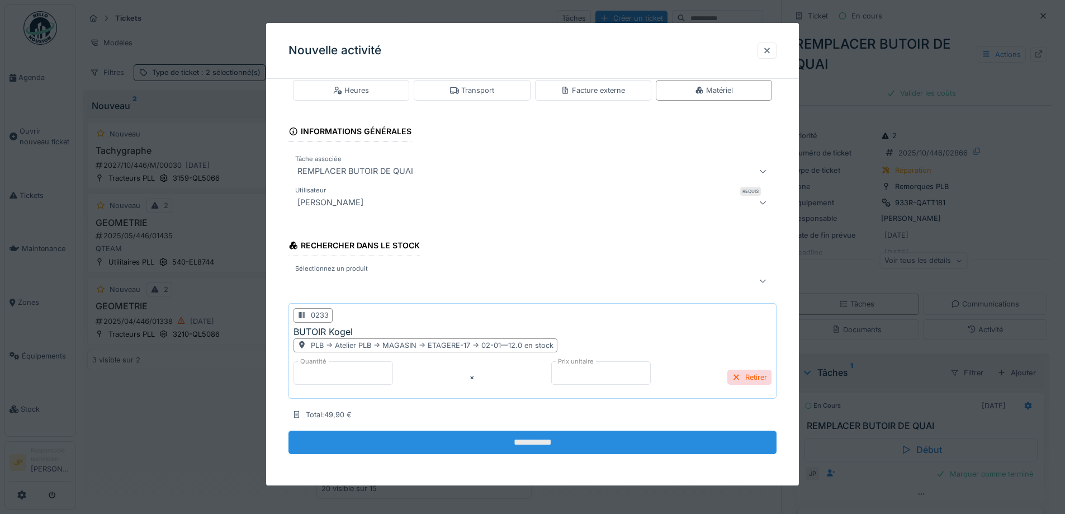
click at [534, 444] on input "**********" at bounding box center [532, 441] width 488 height 23
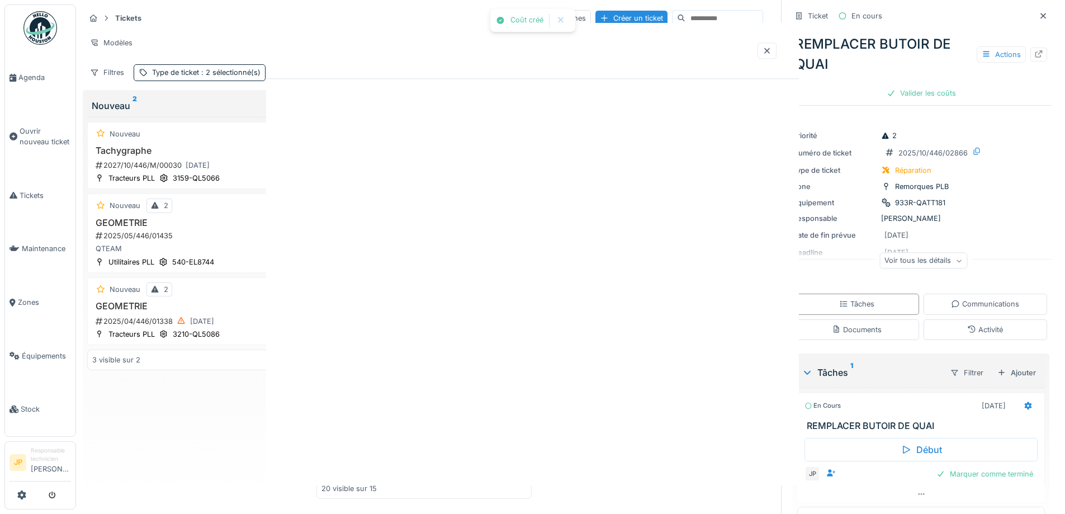
scroll to position [0, 0]
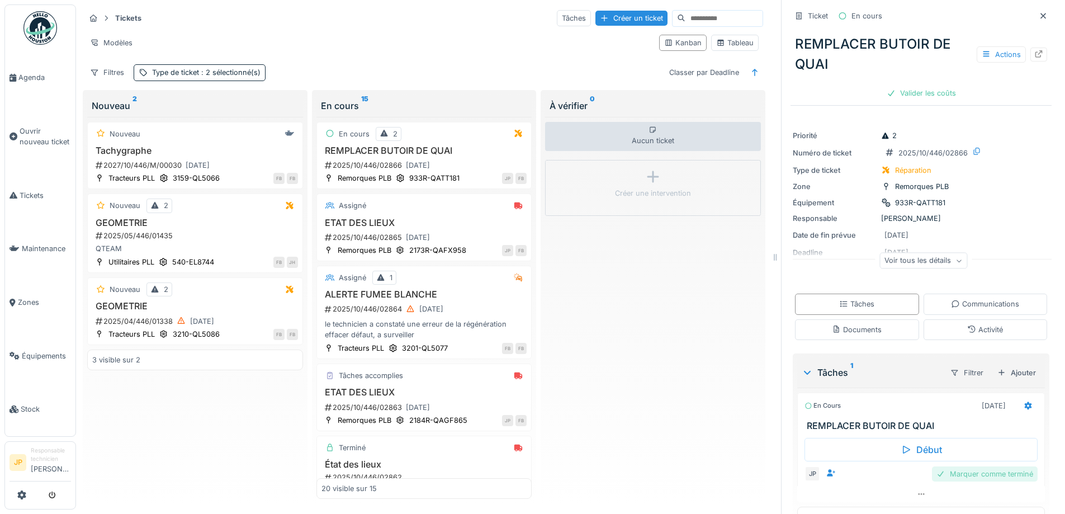
click at [978, 476] on div "Marquer comme terminé" at bounding box center [985, 473] width 106 height 15
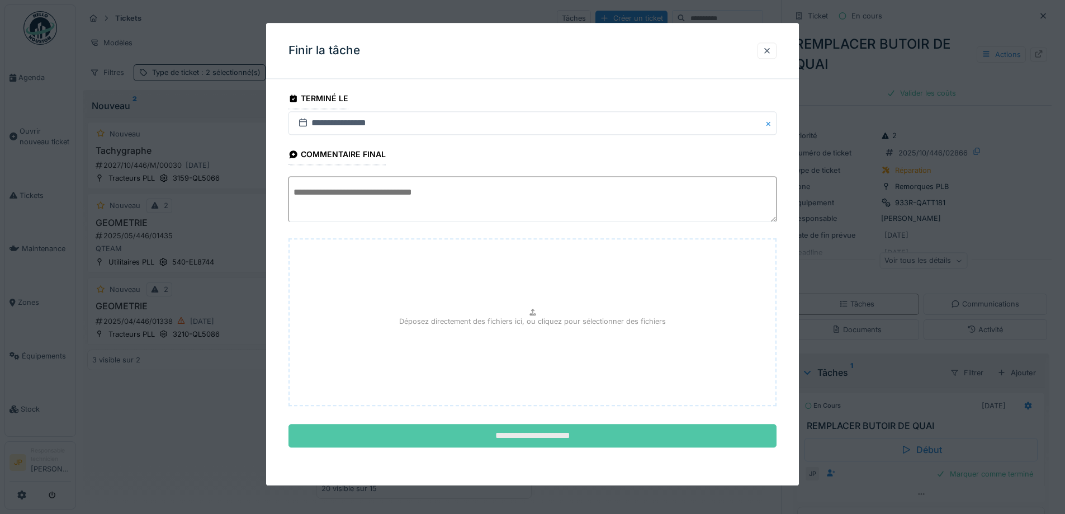
click at [533, 433] on input "**********" at bounding box center [532, 435] width 488 height 23
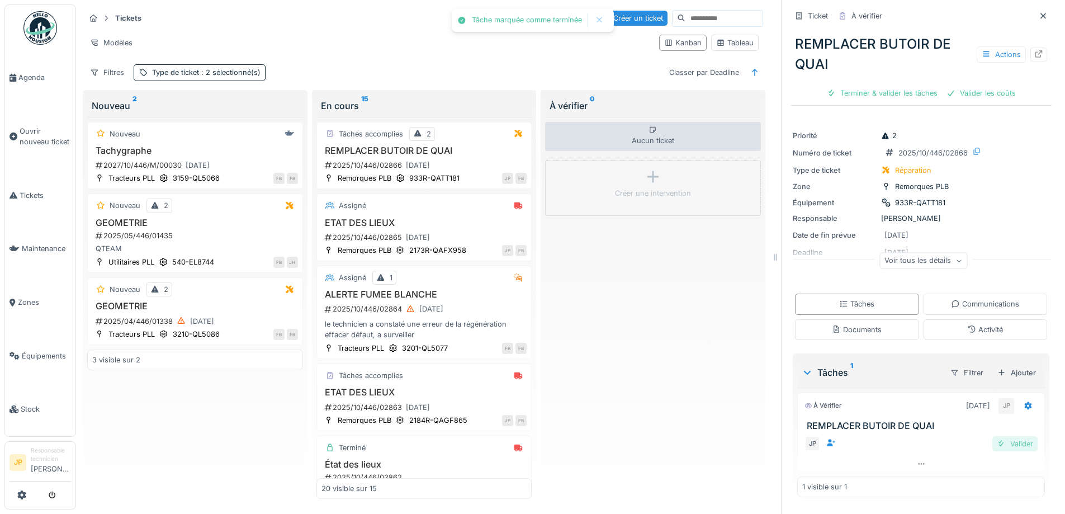
click at [997, 450] on div "Valider" at bounding box center [1014, 443] width 45 height 15
click at [910, 97] on div "Valider les coûts" at bounding box center [921, 92] width 78 height 15
click at [910, 95] on div "Envoyer pour approbation" at bounding box center [920, 92] width 112 height 15
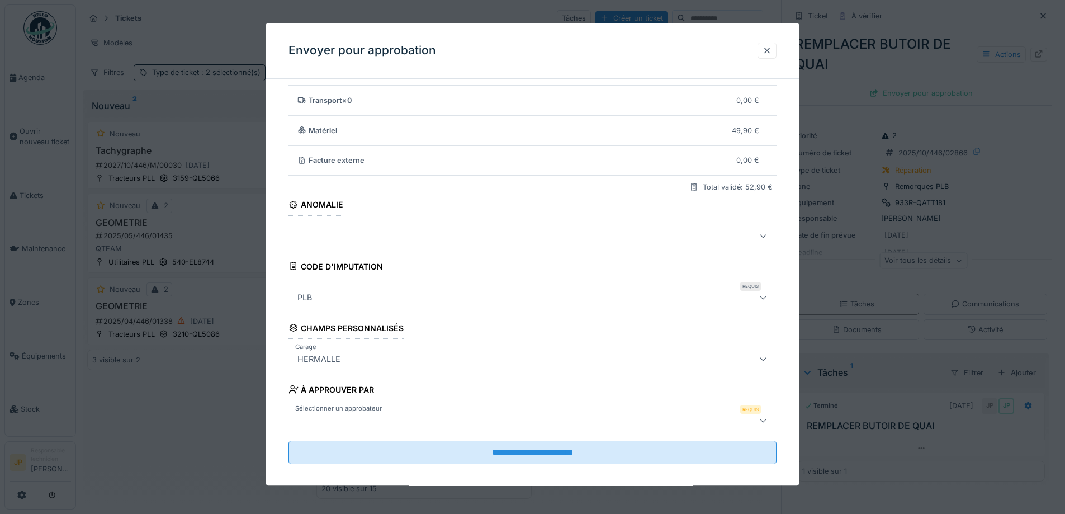
scroll to position [69, 0]
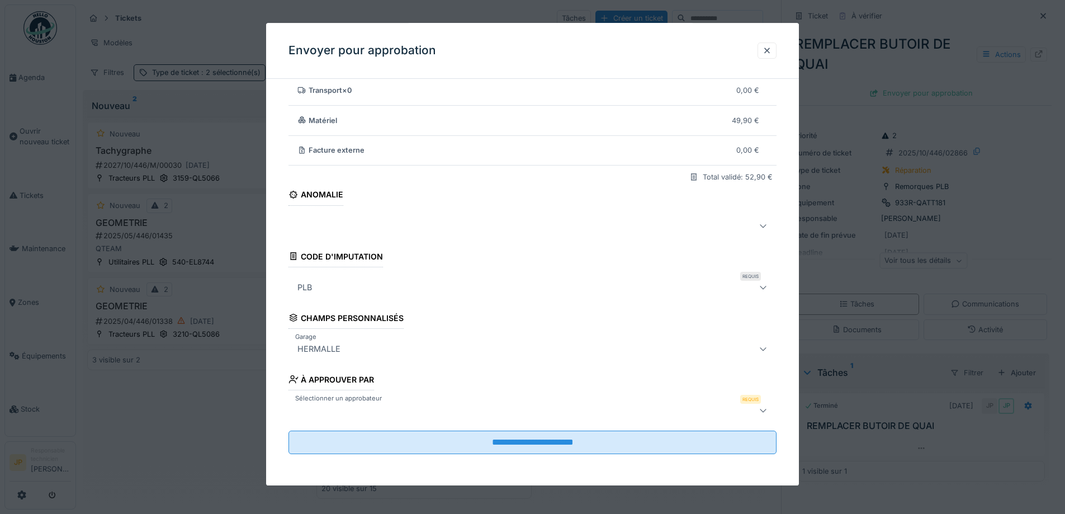
click at [345, 419] on div at bounding box center [532, 410] width 488 height 22
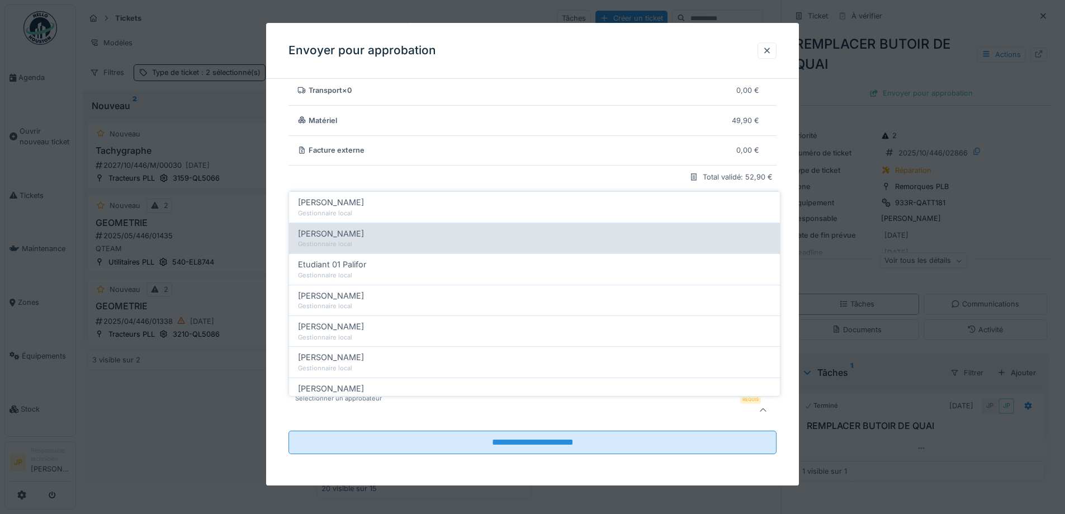
scroll to position [224, 0]
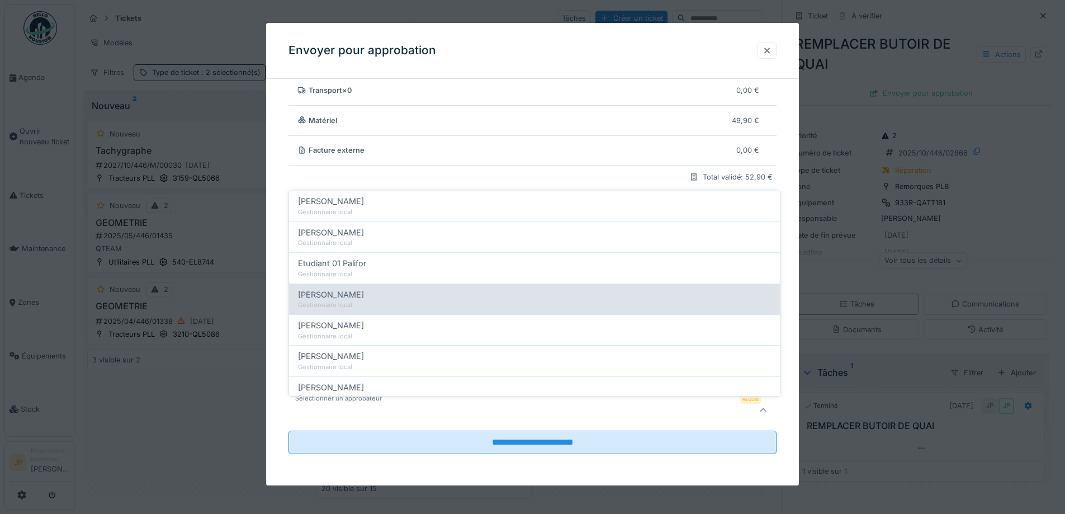
click at [355, 300] on div "Gestionnaire local" at bounding box center [534, 304] width 473 height 9
type input "*****"
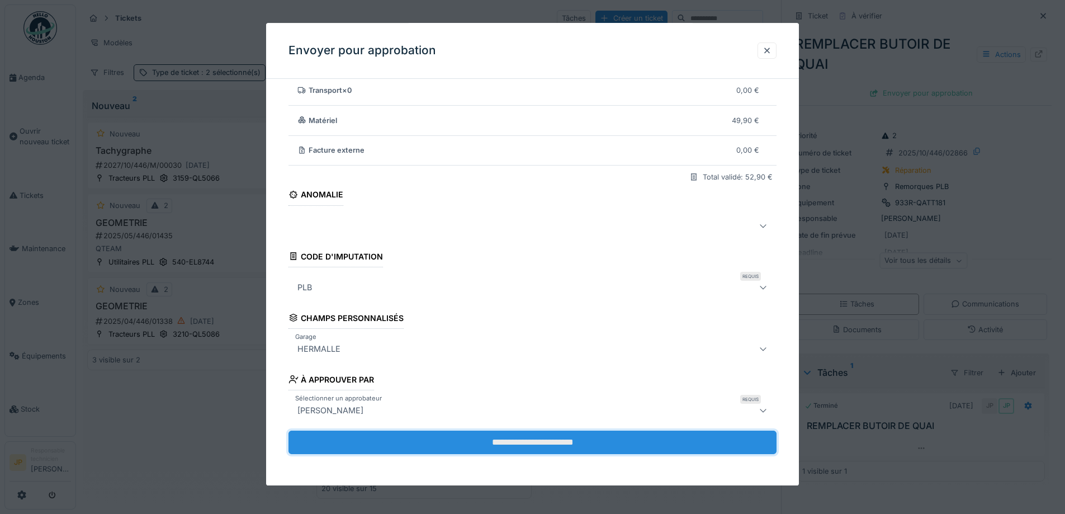
click at [537, 445] on input "**********" at bounding box center [532, 441] width 488 height 23
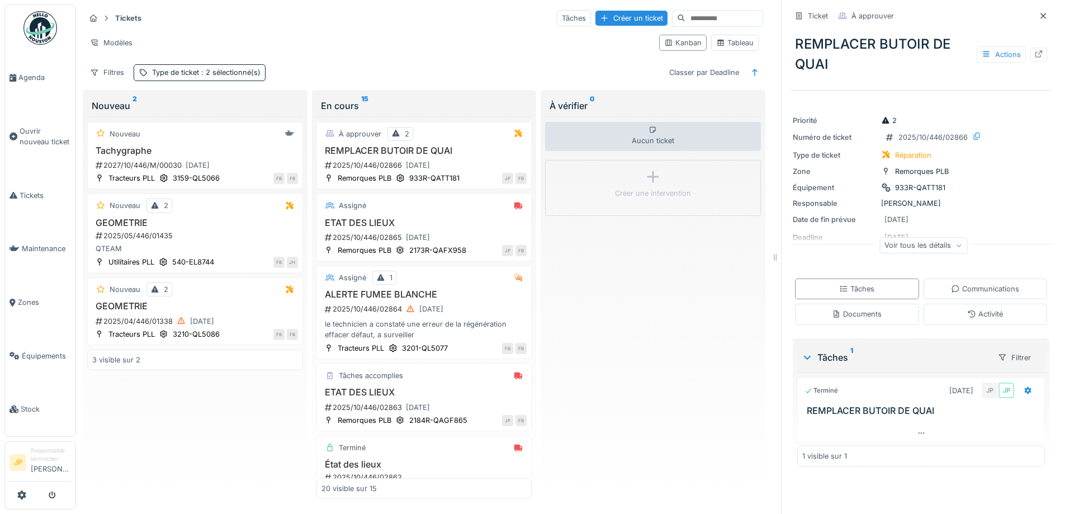
scroll to position [0, 0]
click at [30, 190] on span "Tickets" at bounding box center [45, 195] width 51 height 11
